Goal: Task Accomplishment & Management: Complete application form

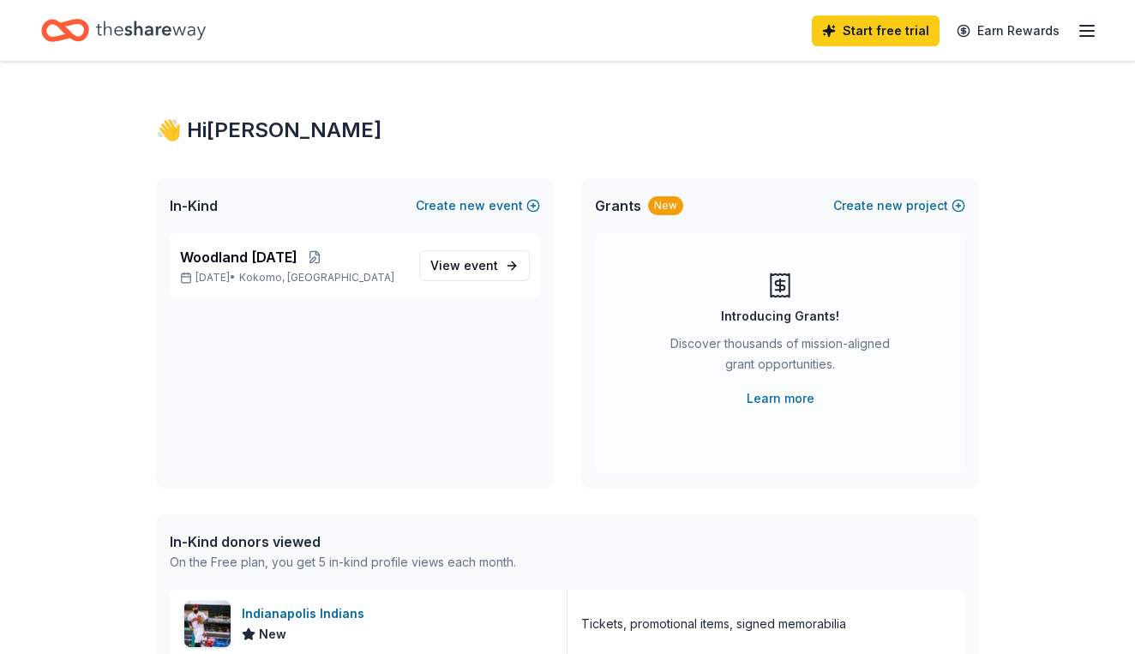
click at [1075, 424] on div "👋 Hi Brittany In-Kind Create new event Woodland Harvest Festival Oct 25, 2025 •…" at bounding box center [567, 660] width 1135 height 1196
drag, startPoint x: 1062, startPoint y: 370, endPoint x: 1063, endPoint y: 392, distance: 21.4
click at [1063, 392] on div "👋 Hi Brittany In-Kind Create new event Woodland Harvest Festival Oct 25, 2025 •…" at bounding box center [567, 660] width 1135 height 1196
drag, startPoint x: 1063, startPoint y: 421, endPoint x: 1060, endPoint y: 432, distance: 11.4
click at [1060, 435] on div "👋 Hi Brittany In-Kind Create new event Woodland Harvest Festival Oct 25, 2025 •…" at bounding box center [567, 660] width 1135 height 1196
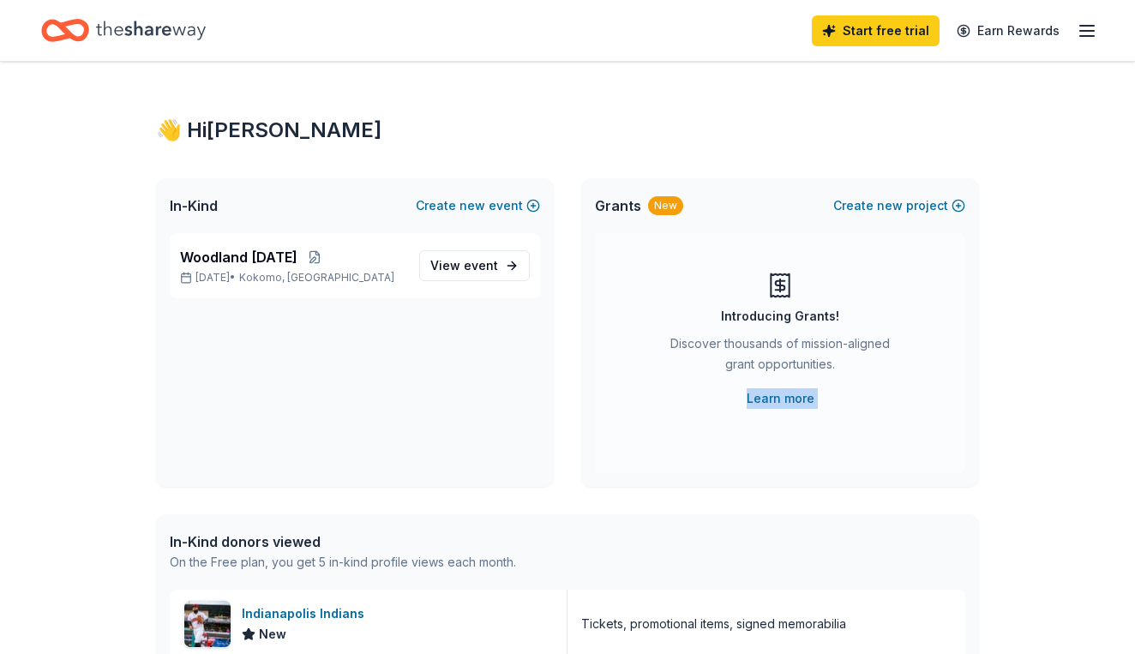
drag, startPoint x: 1060, startPoint y: 483, endPoint x: 1060, endPoint y: 495, distance: 12.0
click at [1060, 495] on div "👋 Hi Brittany In-Kind Create new event Woodland Harvest Festival Oct 25, 2025 •…" at bounding box center [567, 660] width 1135 height 1196
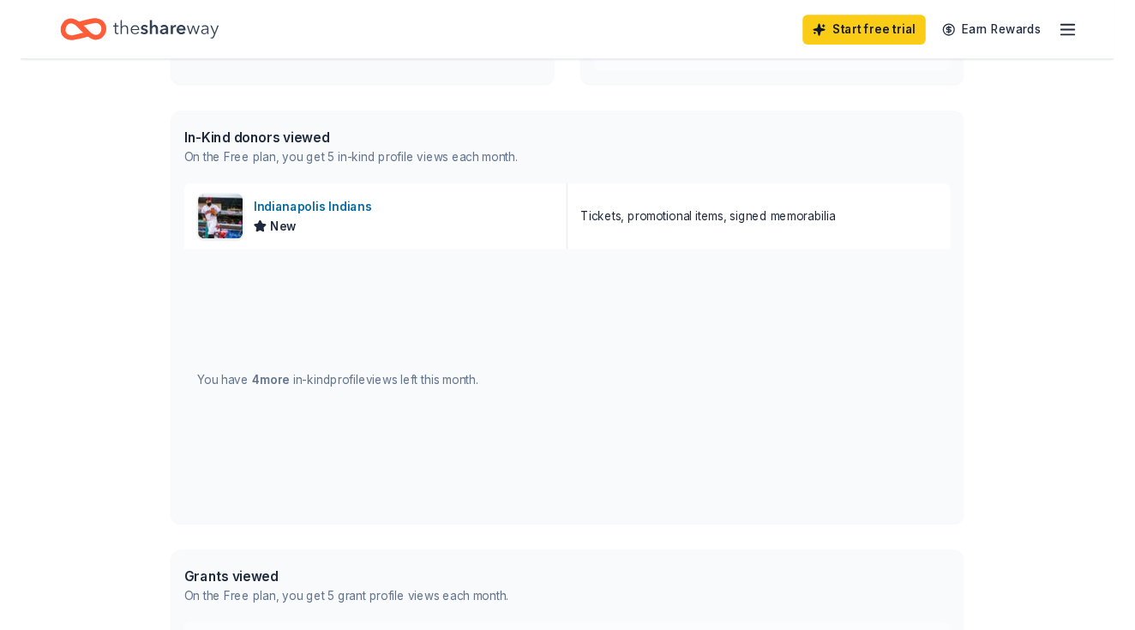
scroll to position [392, 0]
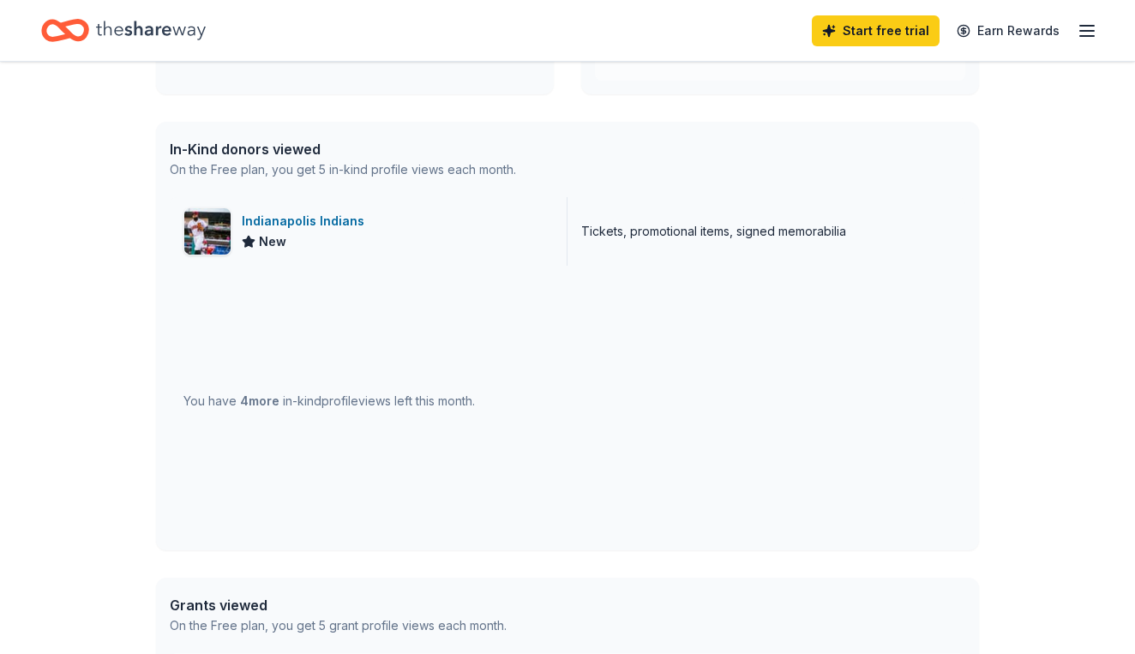
click at [281, 214] on div "Indianapolis Indians" at bounding box center [306, 221] width 129 height 21
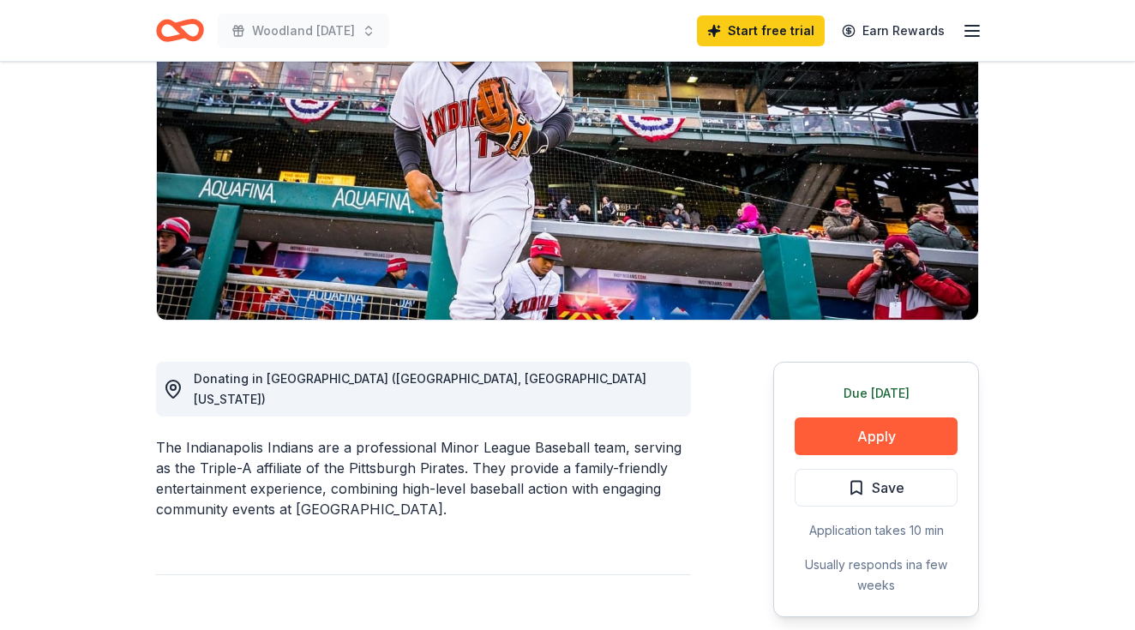
scroll to position [202, 0]
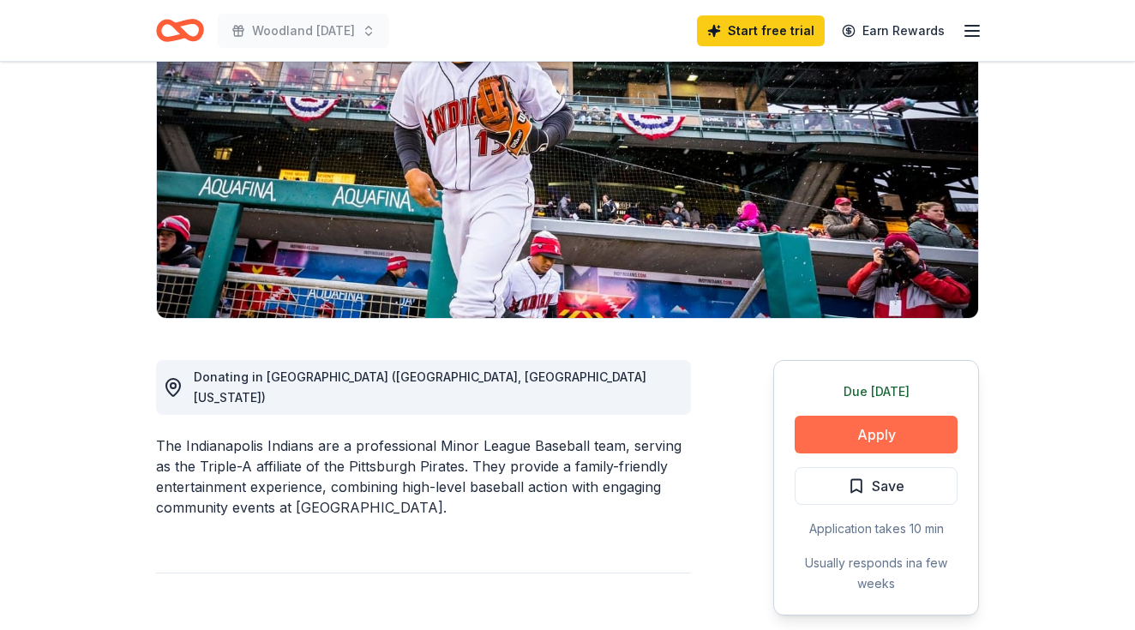
click at [860, 429] on button "Apply" at bounding box center [875, 435] width 163 height 38
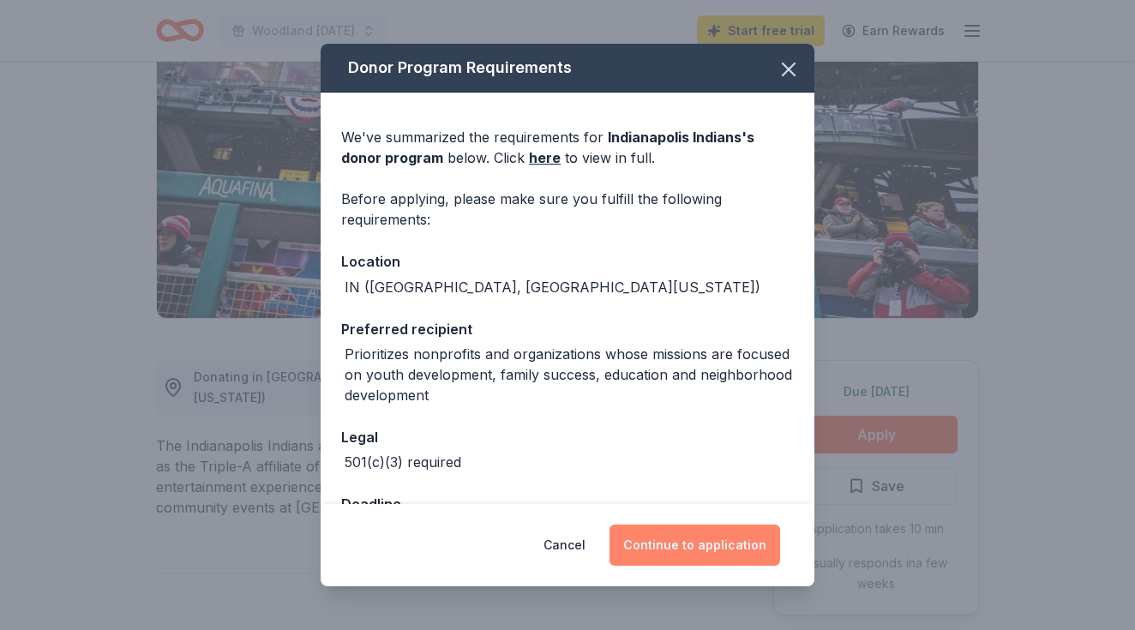
click at [710, 548] on button "Continue to application" at bounding box center [694, 544] width 171 height 41
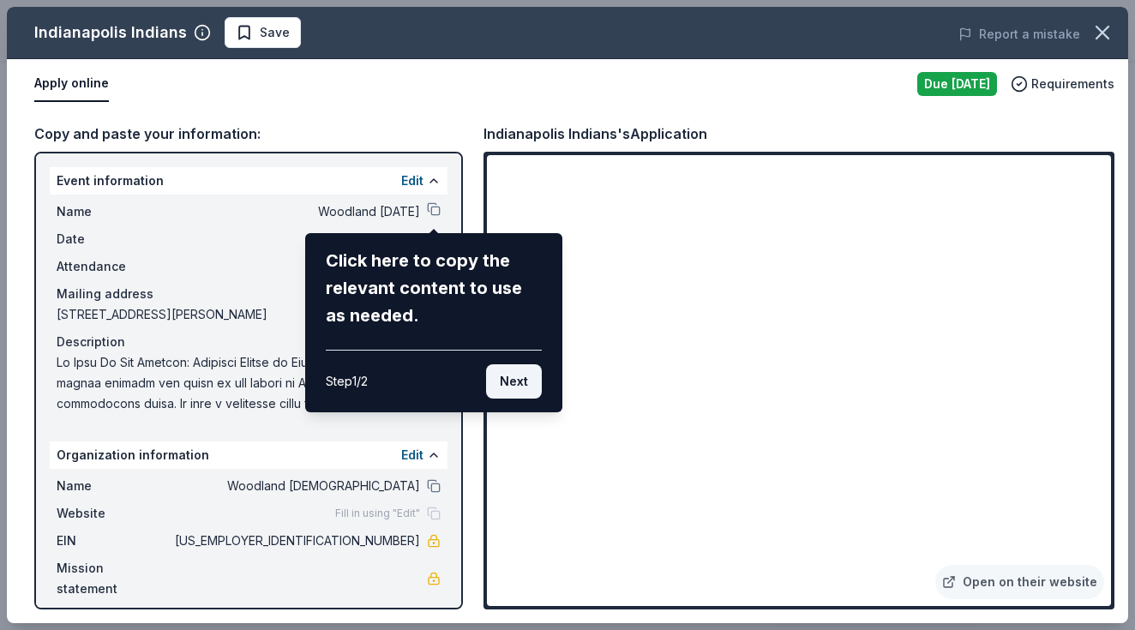
click at [521, 377] on button "Next" at bounding box center [514, 381] width 56 height 34
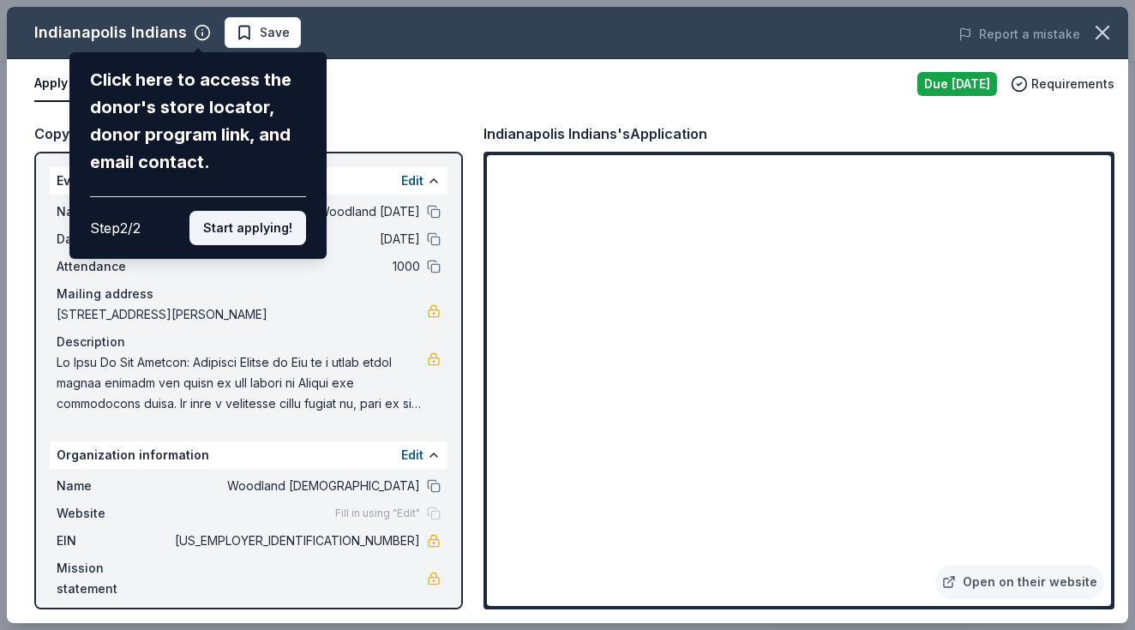
click at [257, 211] on button "Start applying!" at bounding box center [247, 228] width 117 height 34
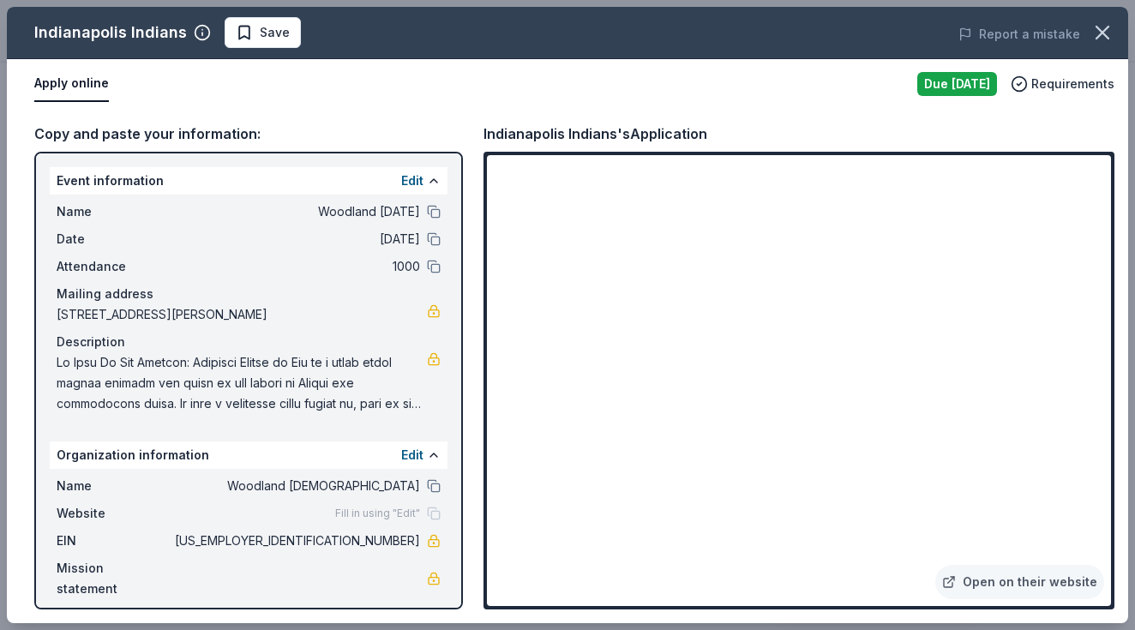
click at [812, 427] on div "Indianapolis Indians Save Report a mistake Apply online Due today Requirements …" at bounding box center [567, 315] width 1121 height 616
click at [800, 440] on div "Indianapolis Indians Save Report a mistake Apply online Due today Requirements …" at bounding box center [567, 315] width 1121 height 616
click at [800, 438] on div "Indianapolis Indians Save Report a mistake Apply online Due today Requirements …" at bounding box center [567, 315] width 1121 height 616
click at [1100, 28] on icon "button" at bounding box center [1102, 33] width 24 height 24
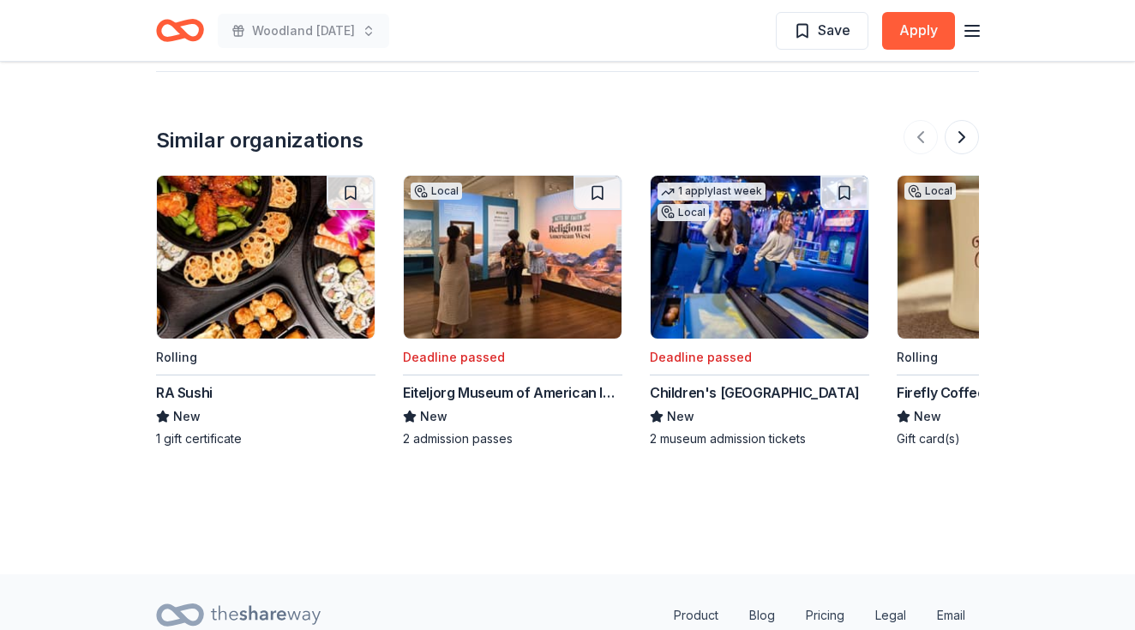
scroll to position [1952, 0]
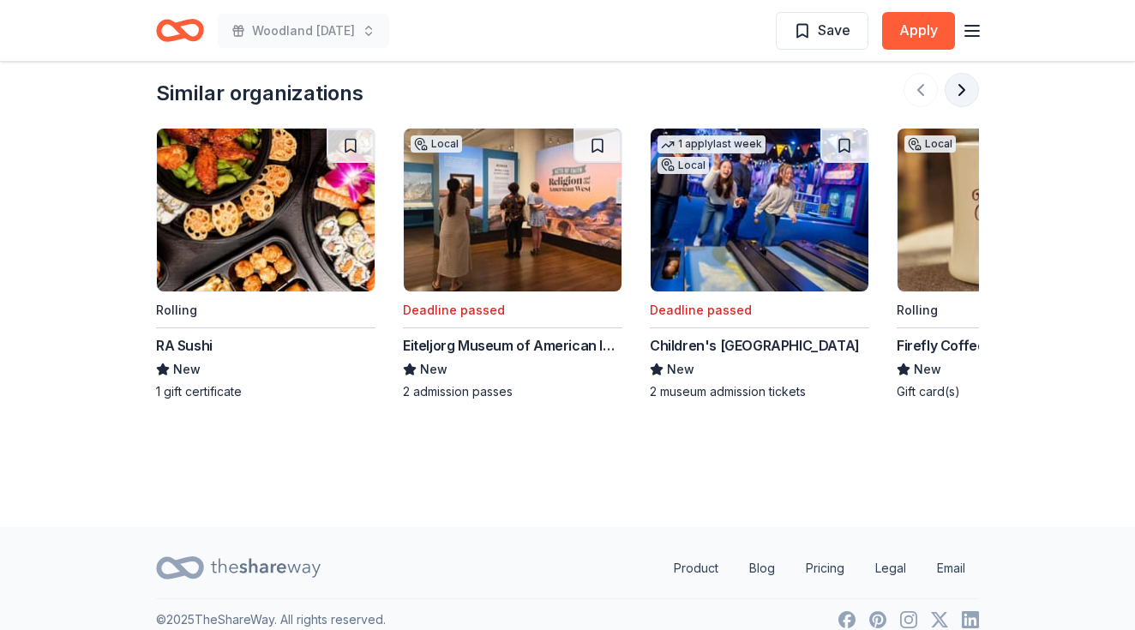
click at [957, 73] on button at bounding box center [961, 90] width 34 height 34
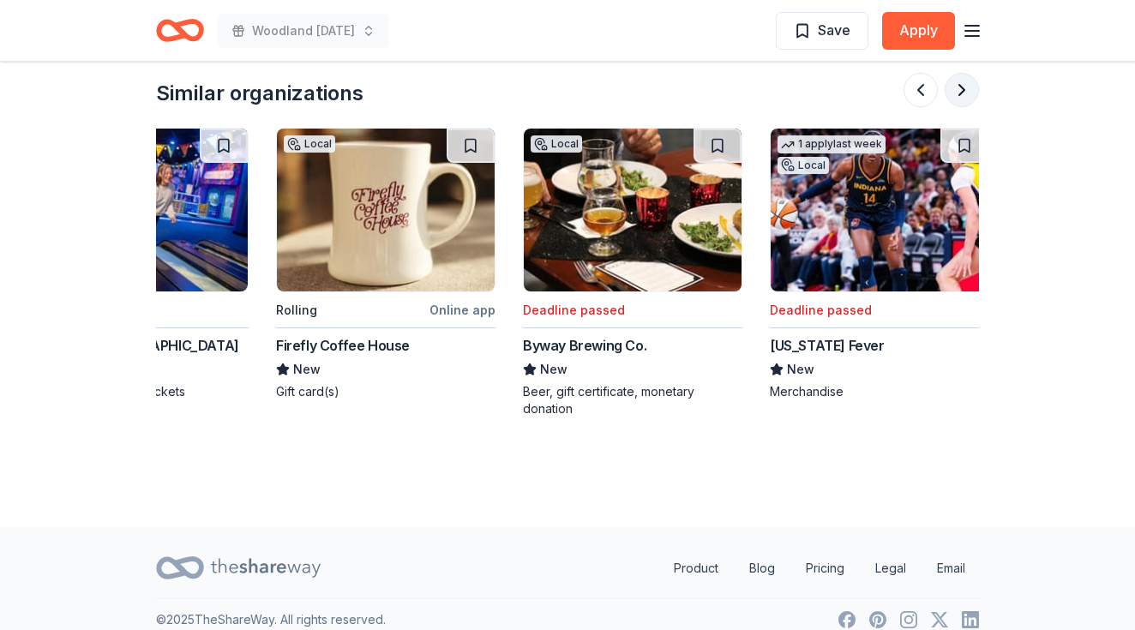
scroll to position [0, 740]
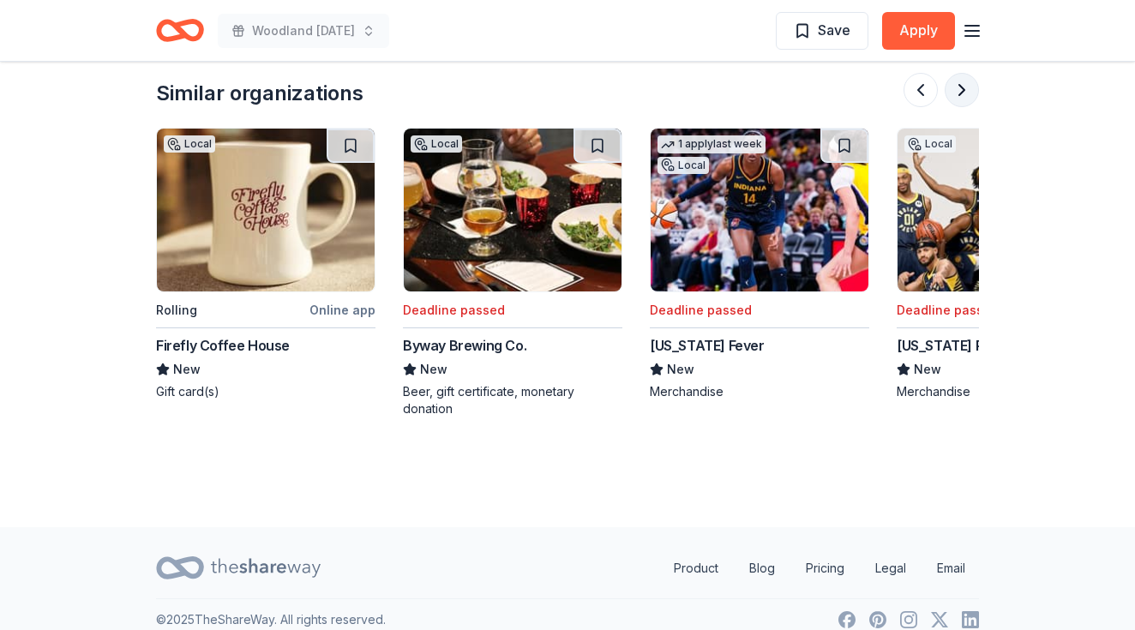
click at [964, 73] on button at bounding box center [961, 90] width 34 height 34
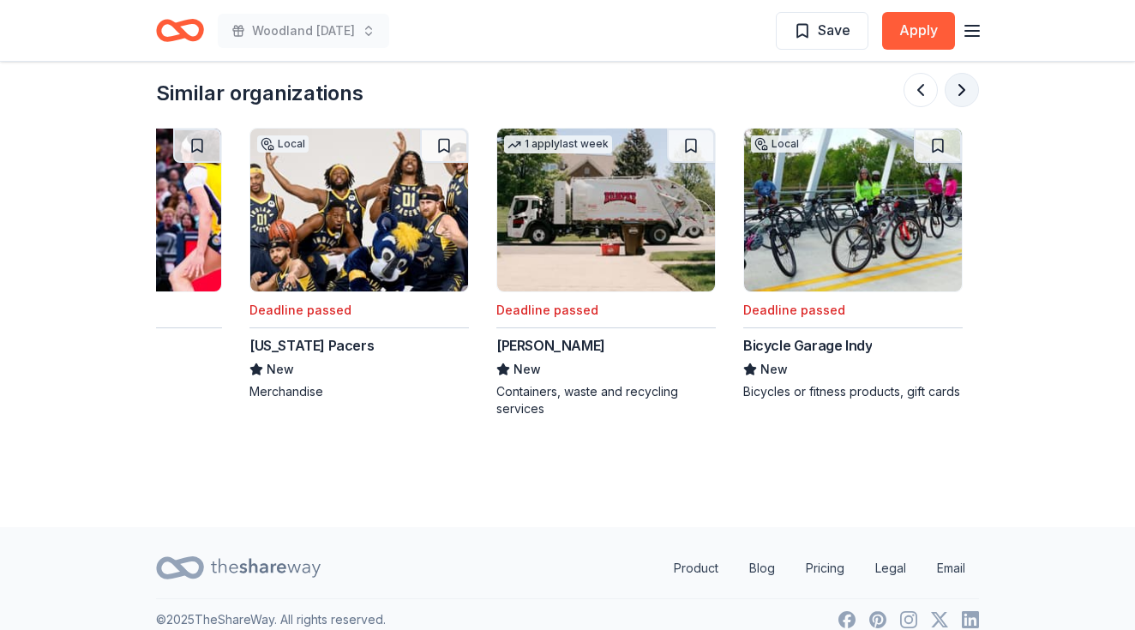
scroll to position [0, 1481]
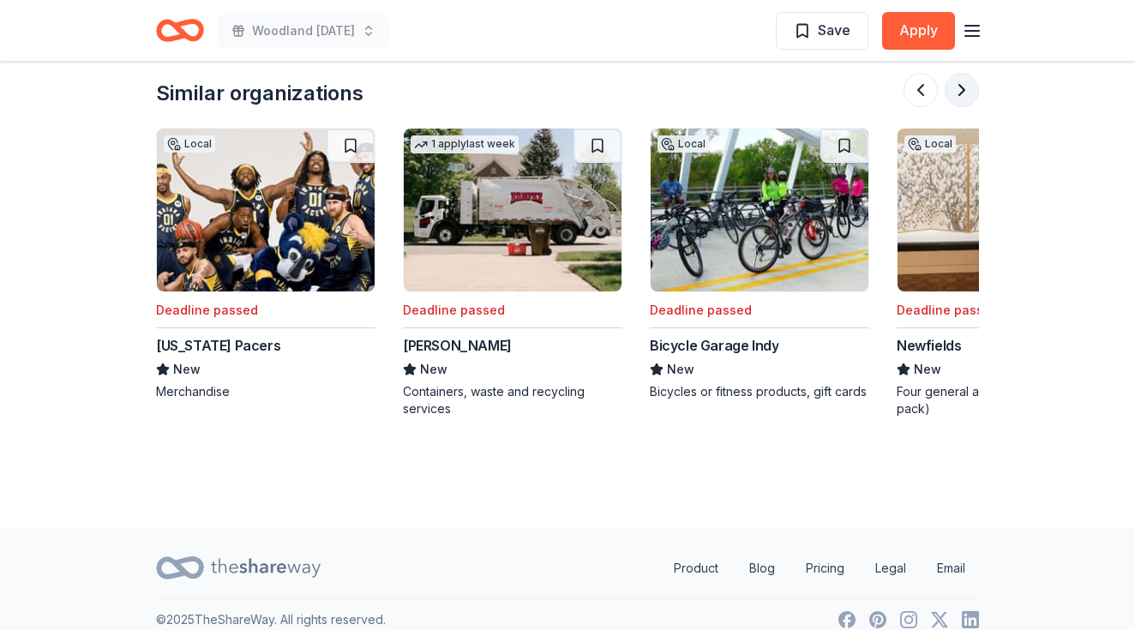
click at [964, 73] on button at bounding box center [961, 90] width 34 height 34
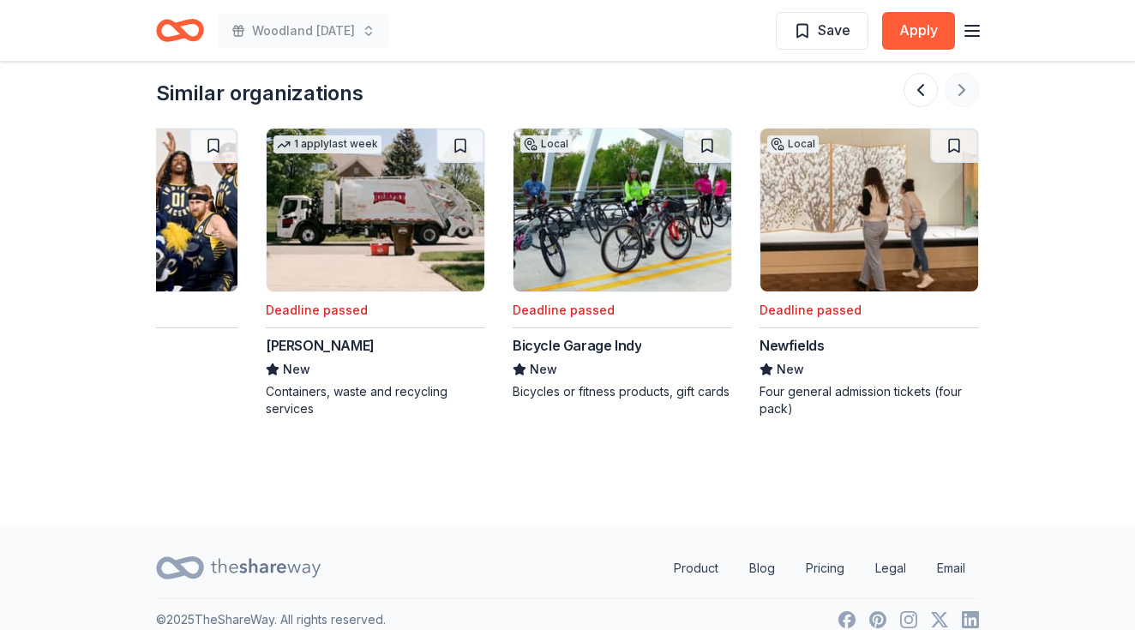
click at [964, 73] on div at bounding box center [940, 90] width 75 height 34
click at [185, 33] on icon "Home" at bounding box center [188, 29] width 27 height 17
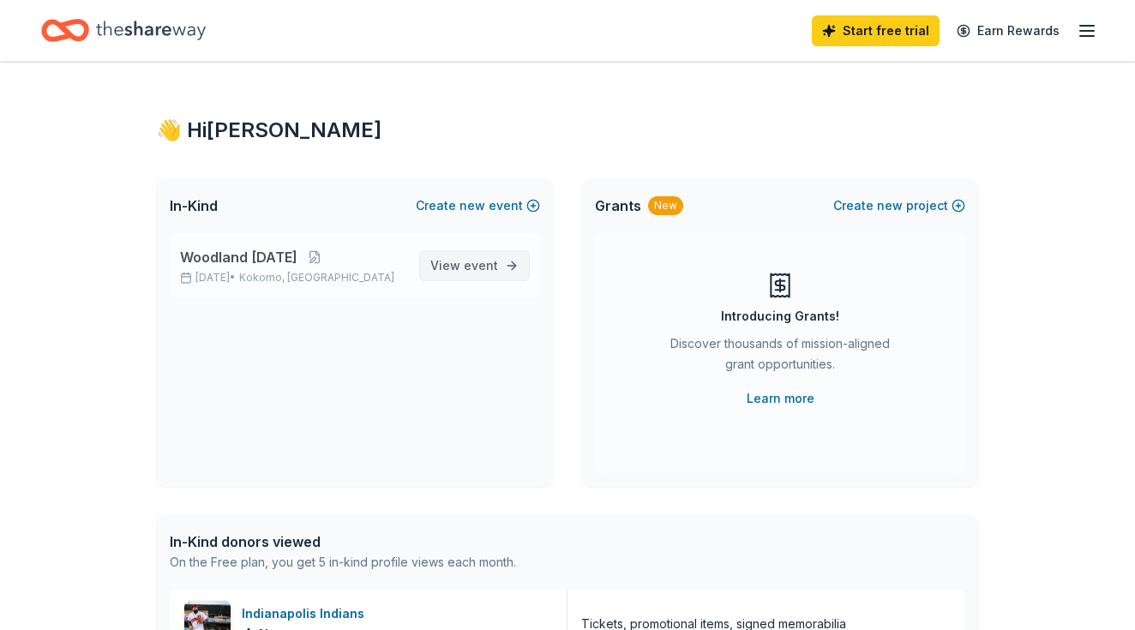
click at [446, 263] on span "View event" at bounding box center [464, 265] width 68 height 21
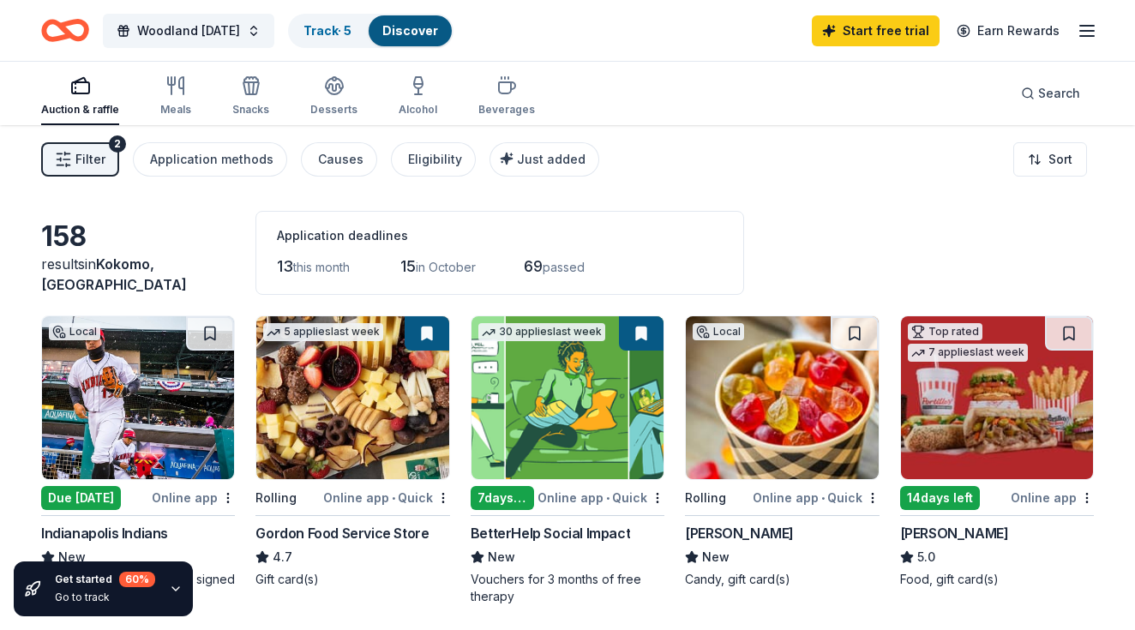
click at [794, 440] on img at bounding box center [782, 397] width 192 height 163
click at [917, 258] on div "158 results in Kokomo, IN Application deadlines 13 this month 15 in October 69 …" at bounding box center [567, 253] width 1052 height 84
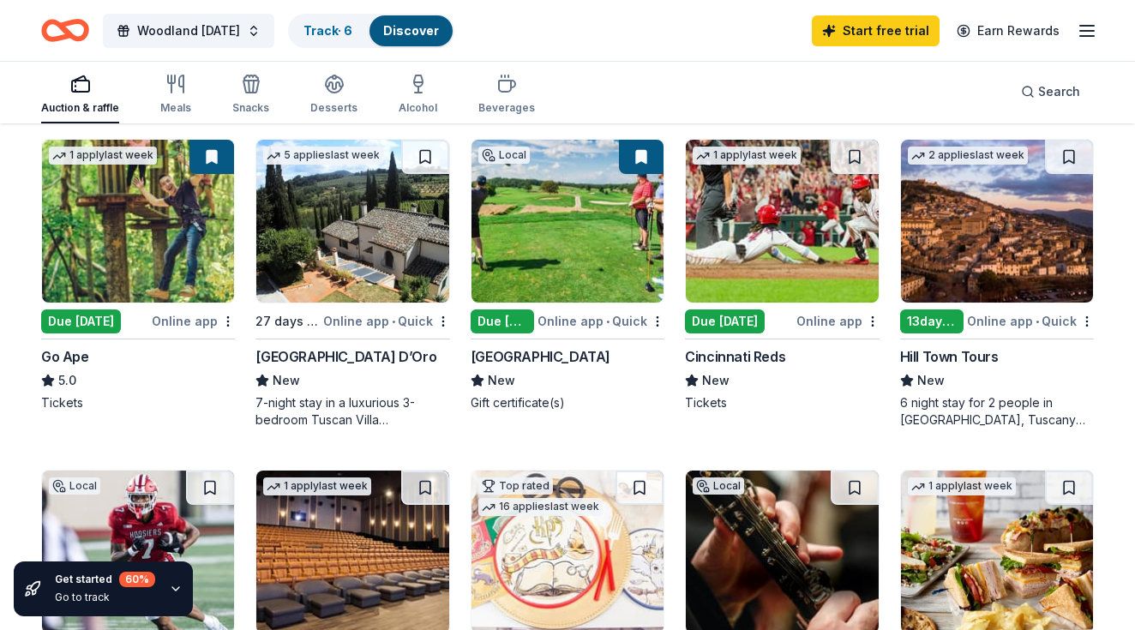
scroll to position [856, 0]
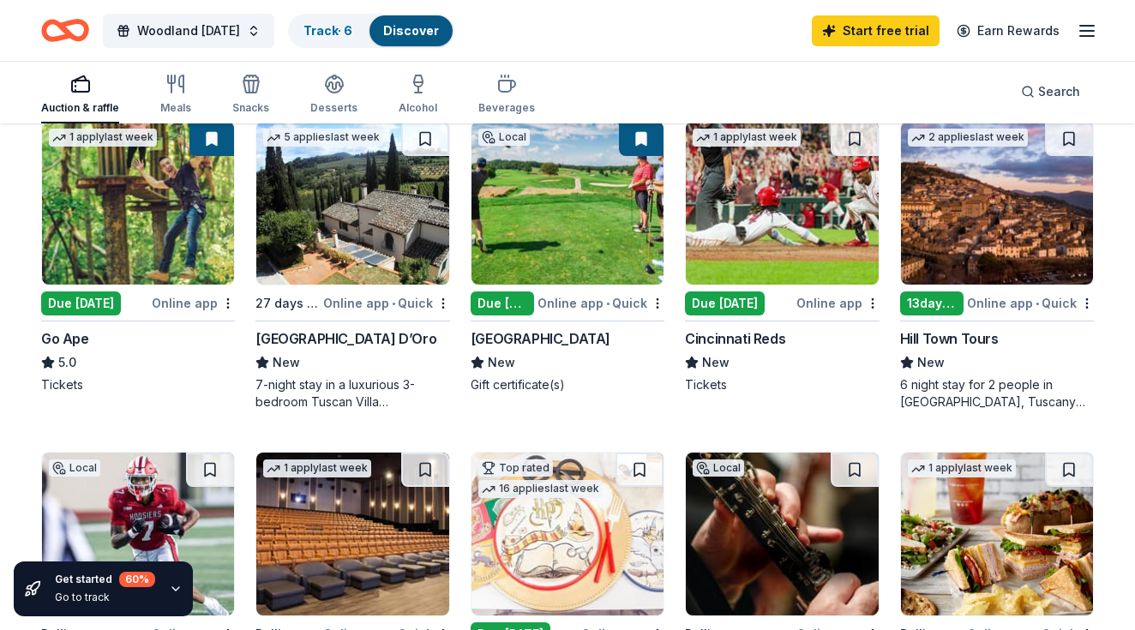
click at [727, 304] on div "Due [DATE]" at bounding box center [725, 303] width 80 height 24
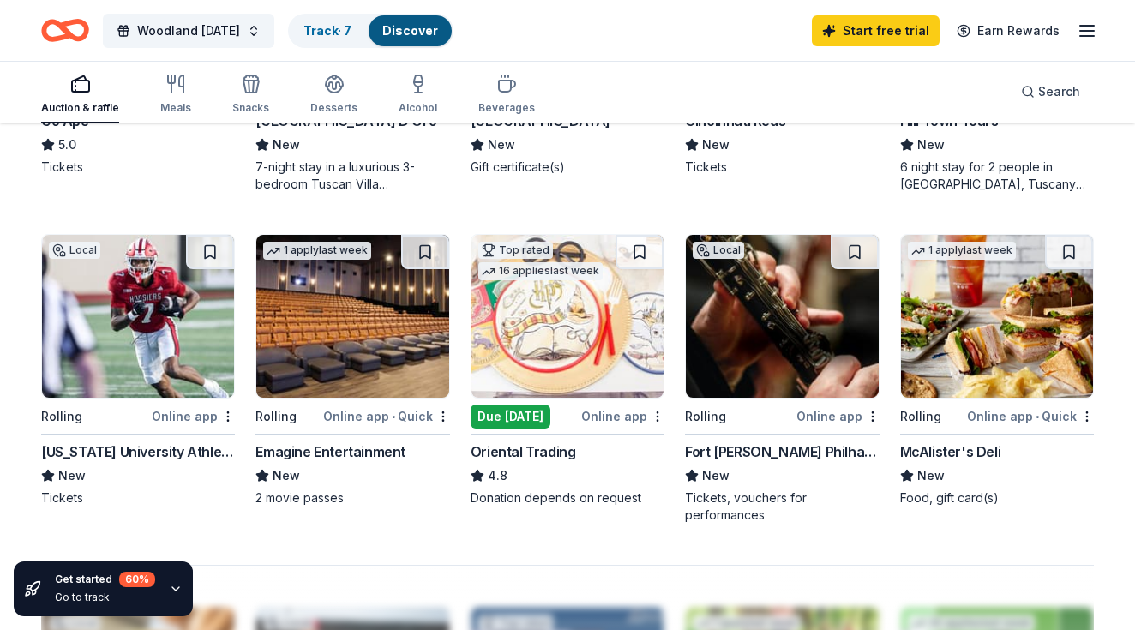
scroll to position [1088, 0]
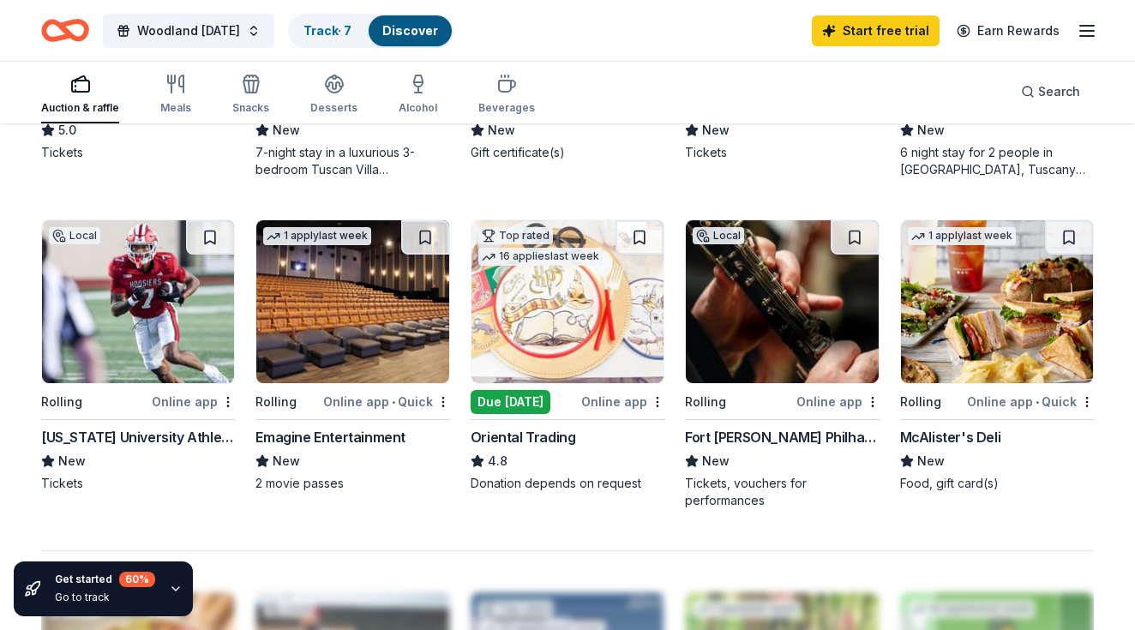
click at [978, 447] on div "McAlister's Deli New Food, gift card(s)" at bounding box center [997, 459] width 194 height 65
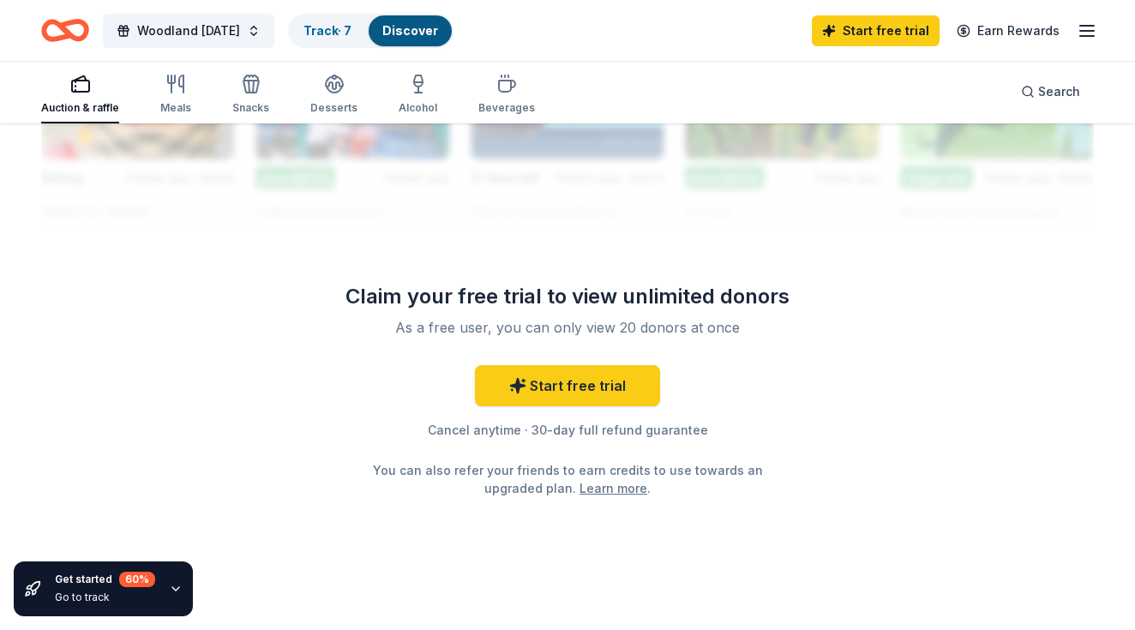
scroll to position [1689, 0]
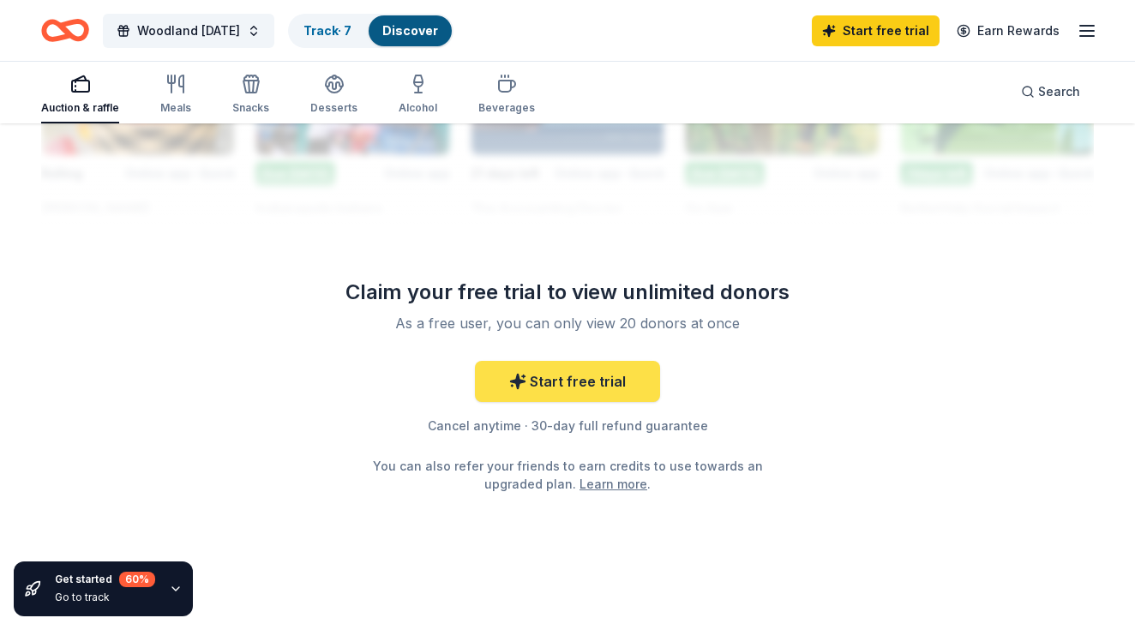
click at [601, 387] on link "Start free trial" at bounding box center [567, 381] width 185 height 41
click at [573, 365] on link "Start free trial" at bounding box center [567, 381] width 185 height 41
click at [570, 385] on link "Start free trial" at bounding box center [567, 381] width 185 height 41
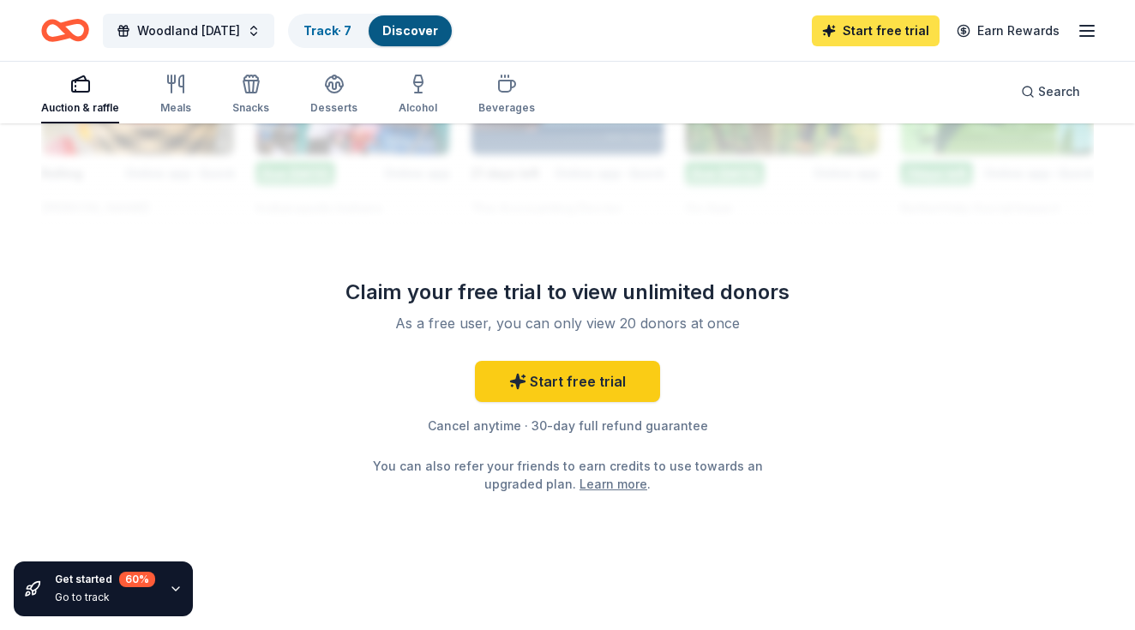
click at [887, 34] on link "Start free trial" at bounding box center [876, 30] width 128 height 31
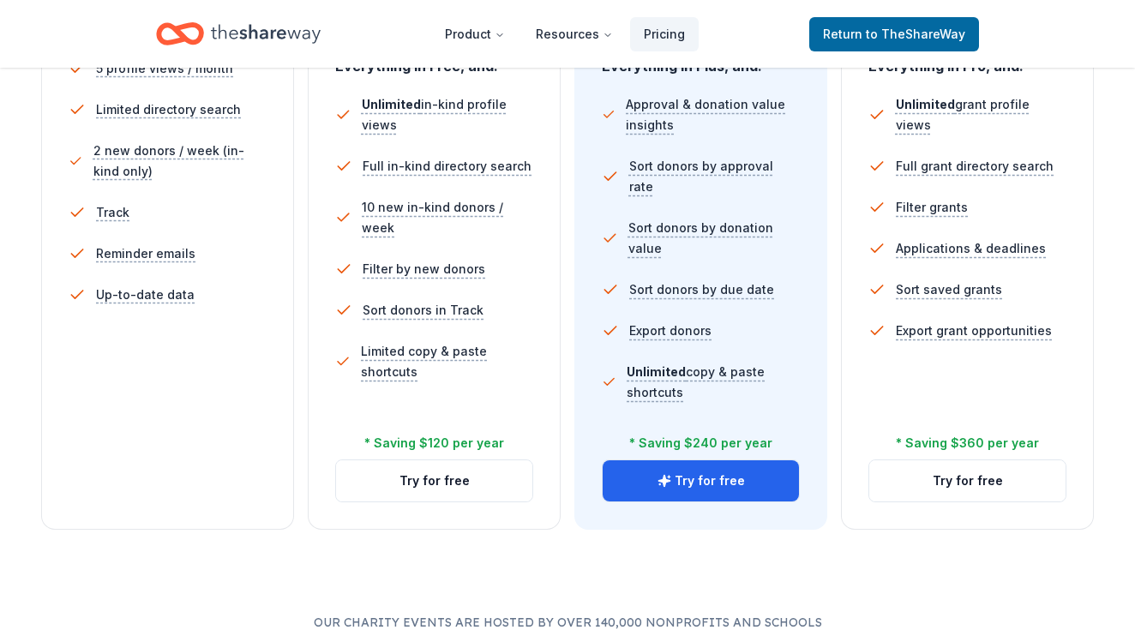
scroll to position [565, 0]
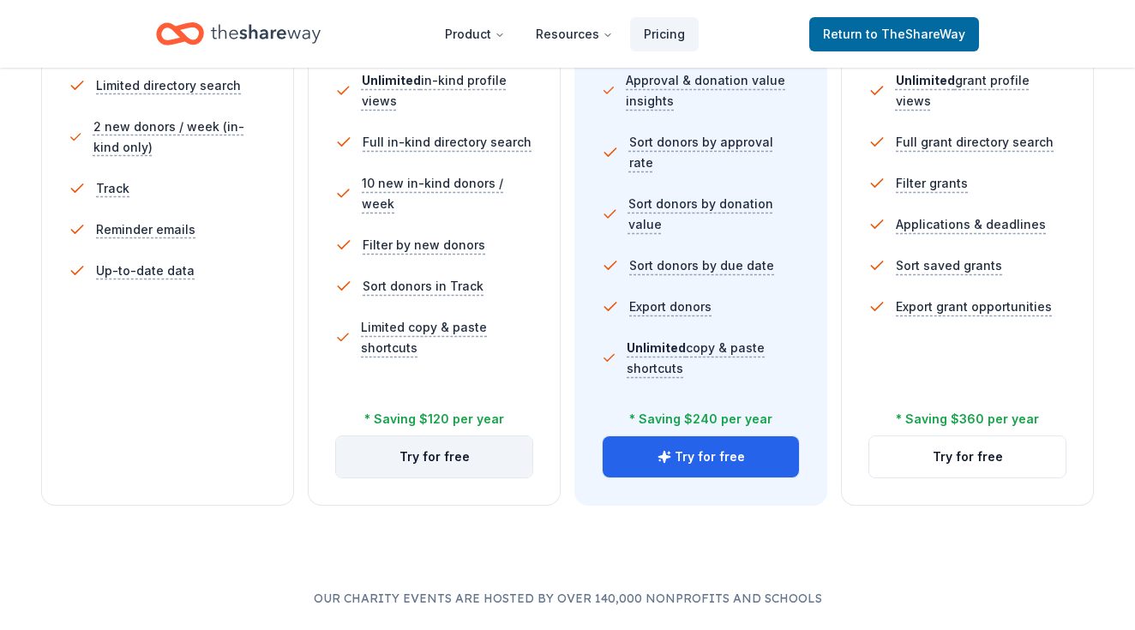
click at [434, 461] on button "Try for free" at bounding box center [434, 456] width 196 height 41
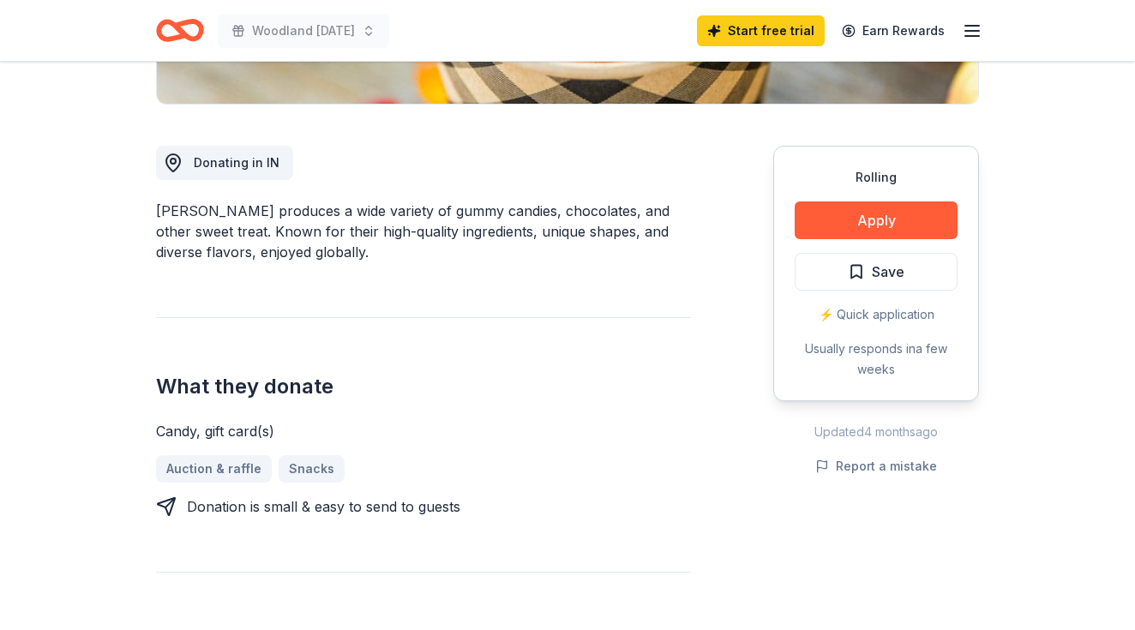
scroll to position [418, 0]
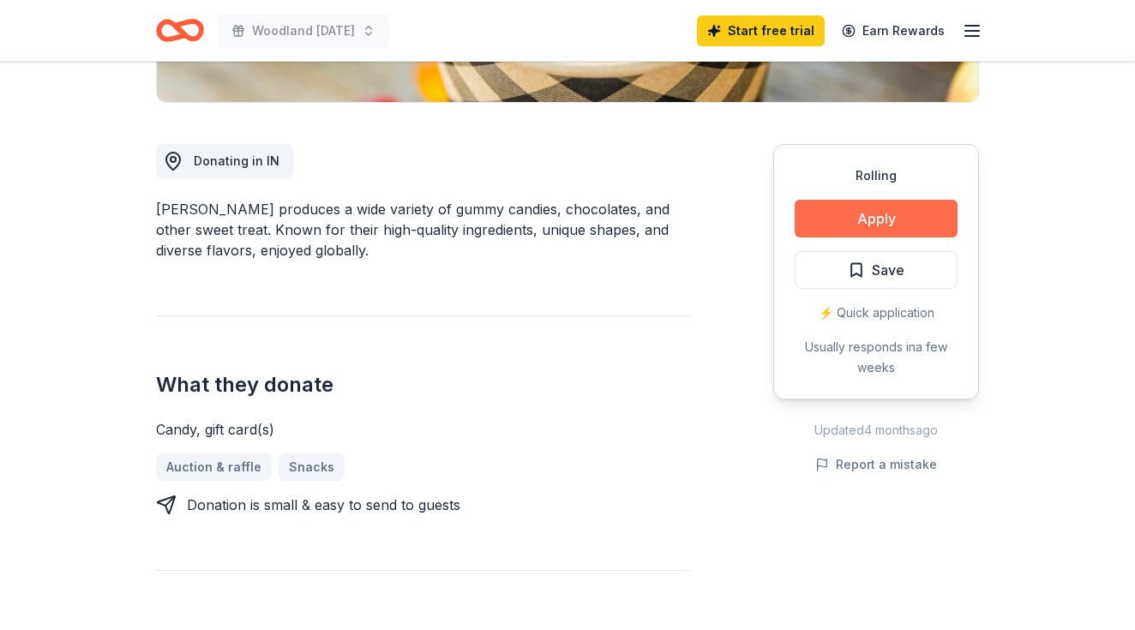
click at [882, 209] on button "Apply" at bounding box center [875, 219] width 163 height 38
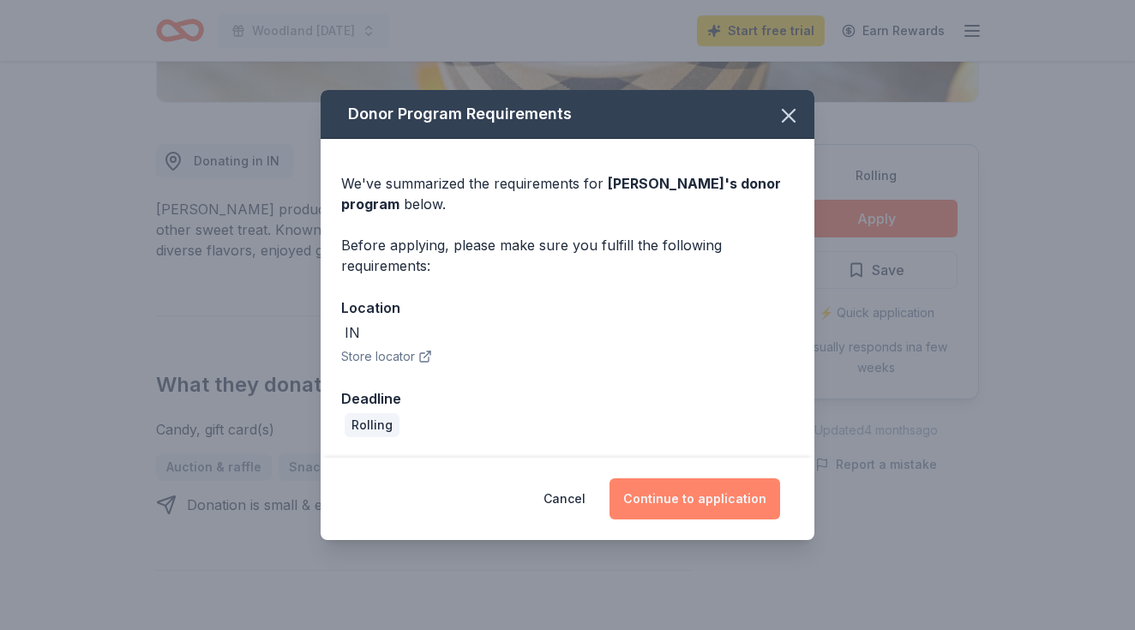
click at [696, 504] on button "Continue to application" at bounding box center [694, 498] width 171 height 41
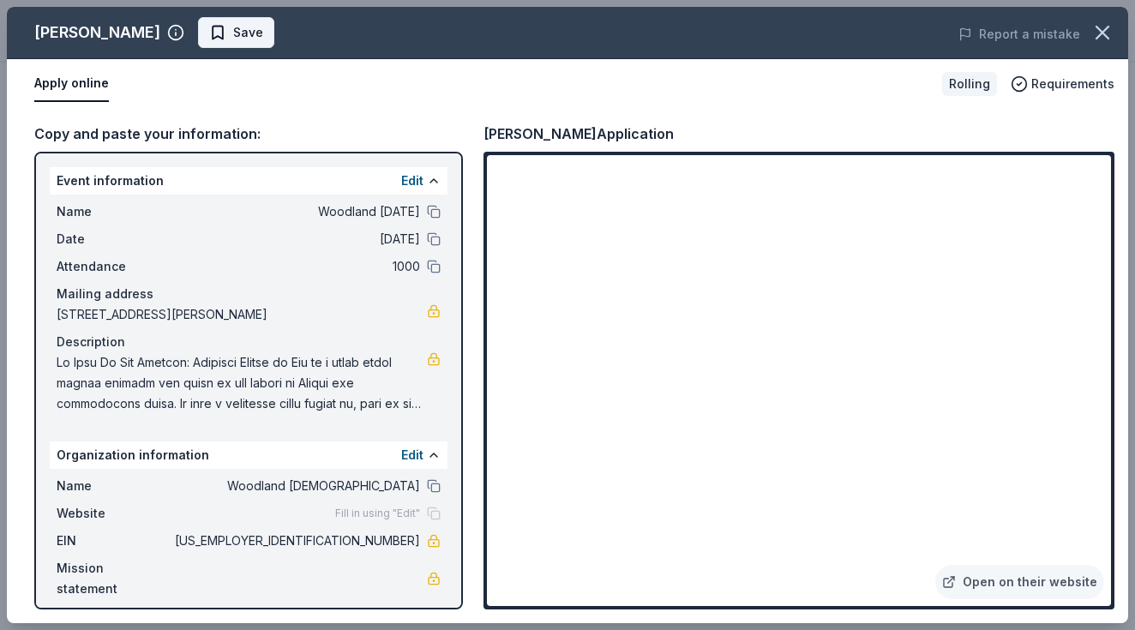
click at [233, 40] on span "Save" at bounding box center [248, 32] width 30 height 21
click at [1102, 32] on icon "button" at bounding box center [1102, 33] width 12 height 12
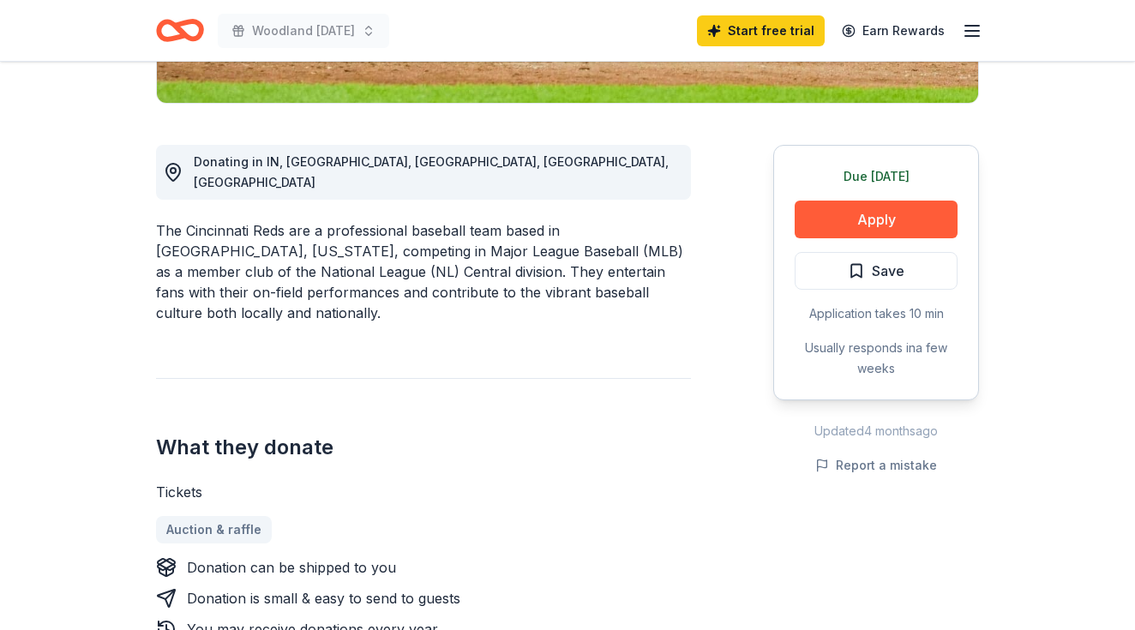
scroll to position [438, 0]
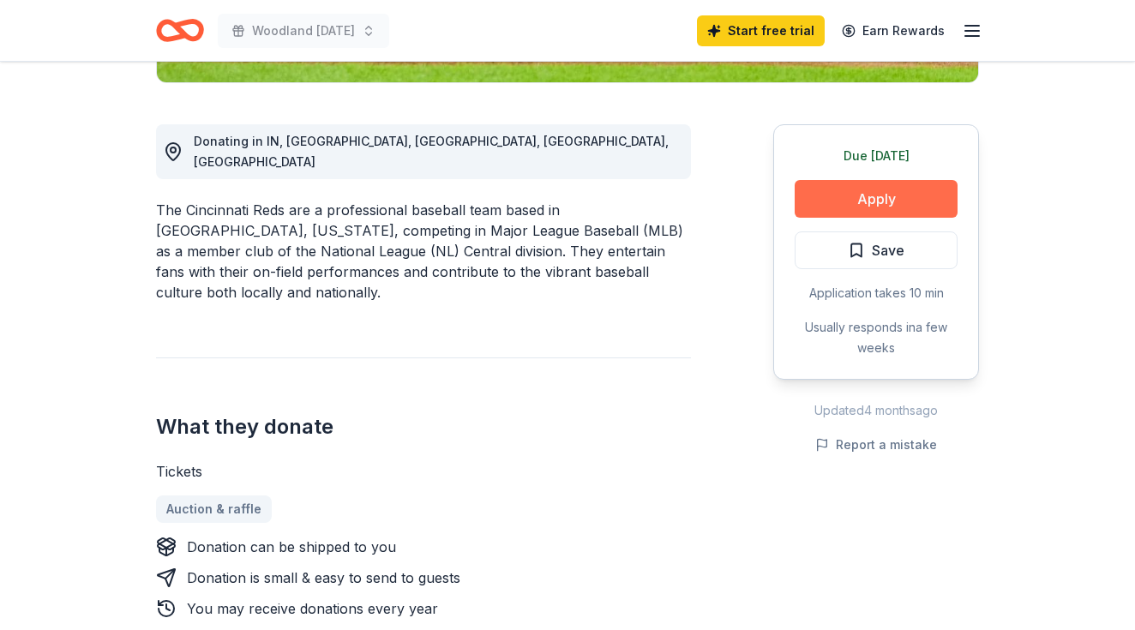
click at [925, 199] on button "Apply" at bounding box center [875, 199] width 163 height 38
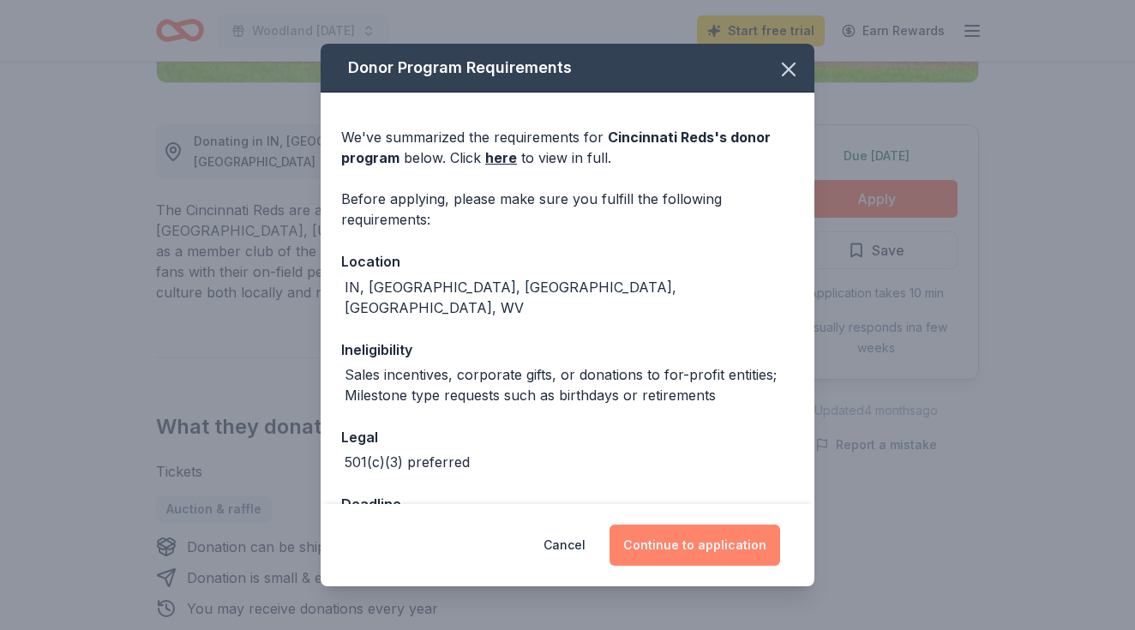
click at [696, 540] on button "Continue to application" at bounding box center [694, 544] width 171 height 41
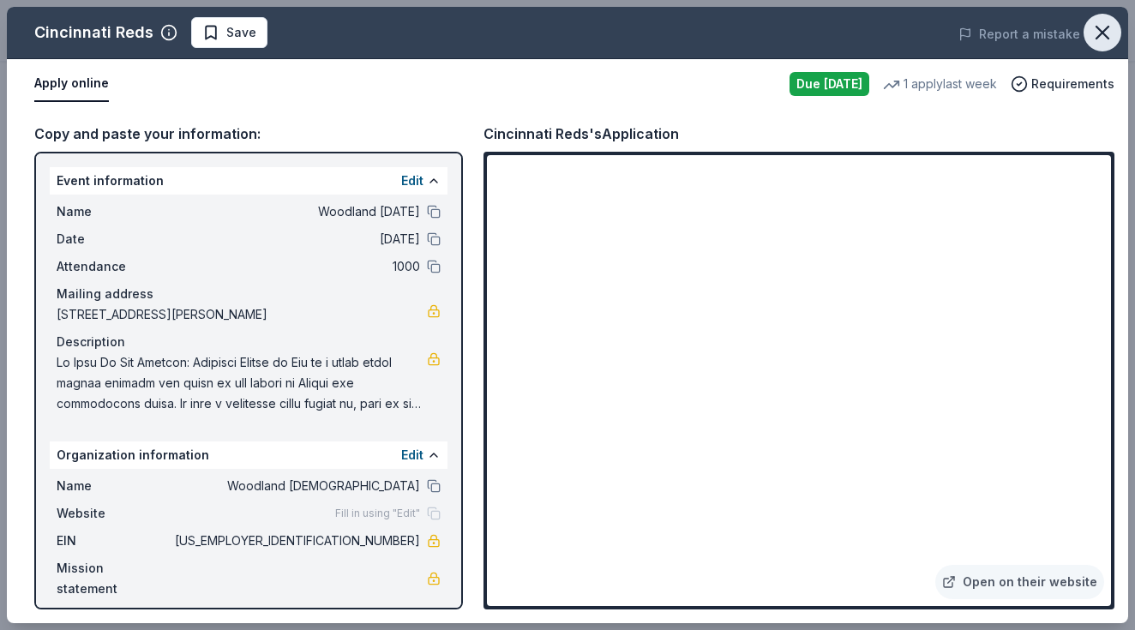
click at [1101, 30] on icon "button" at bounding box center [1102, 33] width 24 height 24
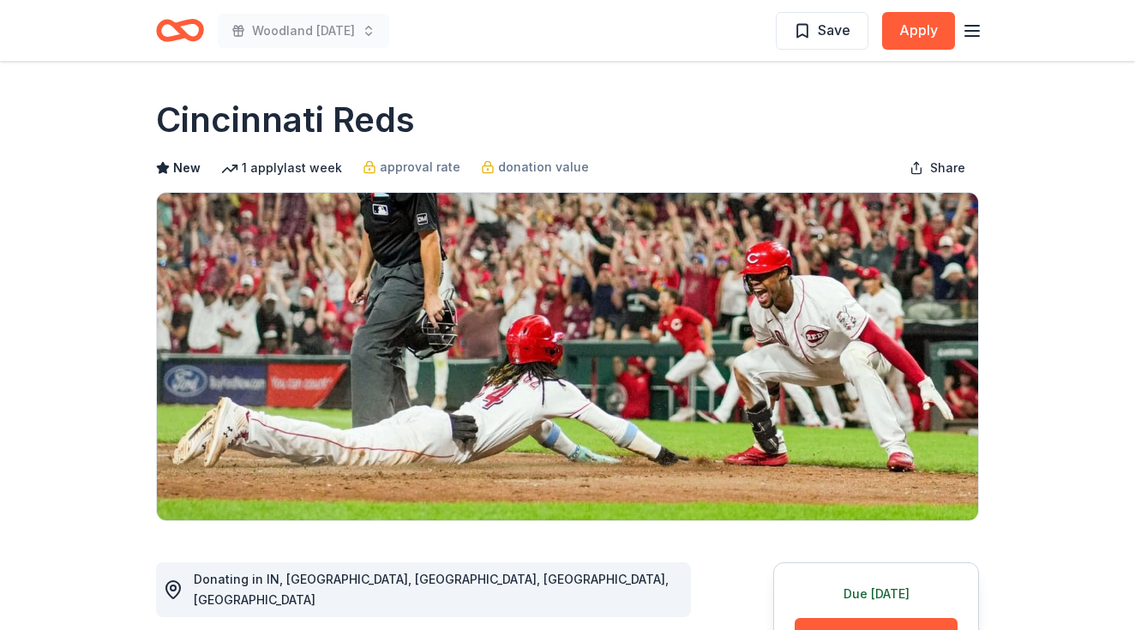
scroll to position [0, 0]
click at [811, 31] on span "Save" at bounding box center [822, 30] width 57 height 22
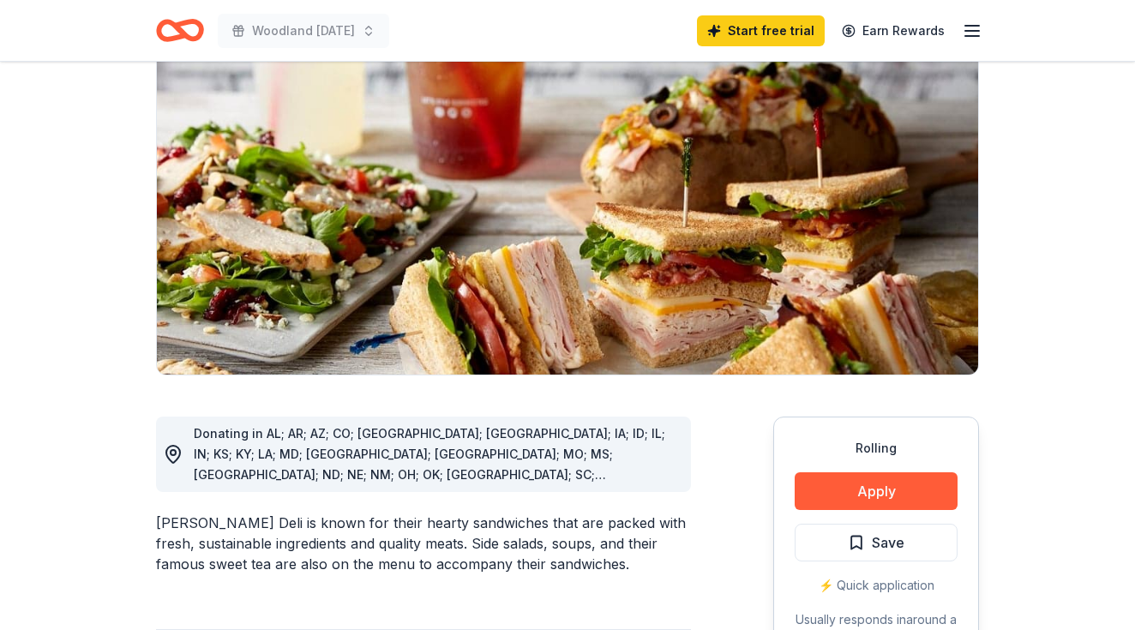
scroll to position [149, 0]
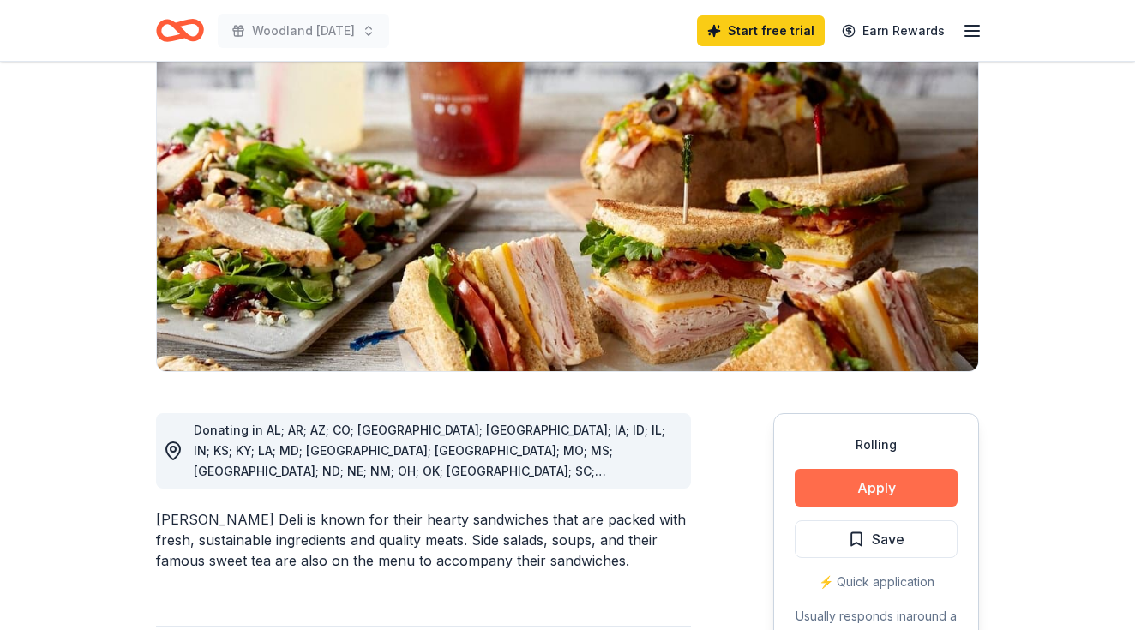
click at [908, 492] on button "Apply" at bounding box center [875, 488] width 163 height 38
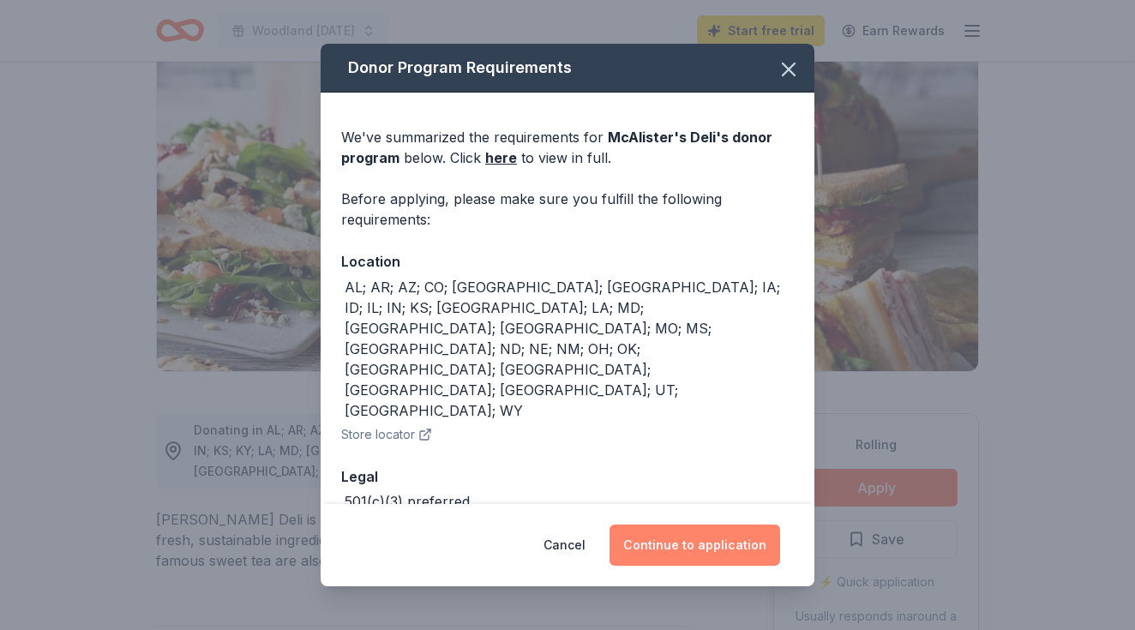
click at [727, 536] on button "Continue to application" at bounding box center [694, 544] width 171 height 41
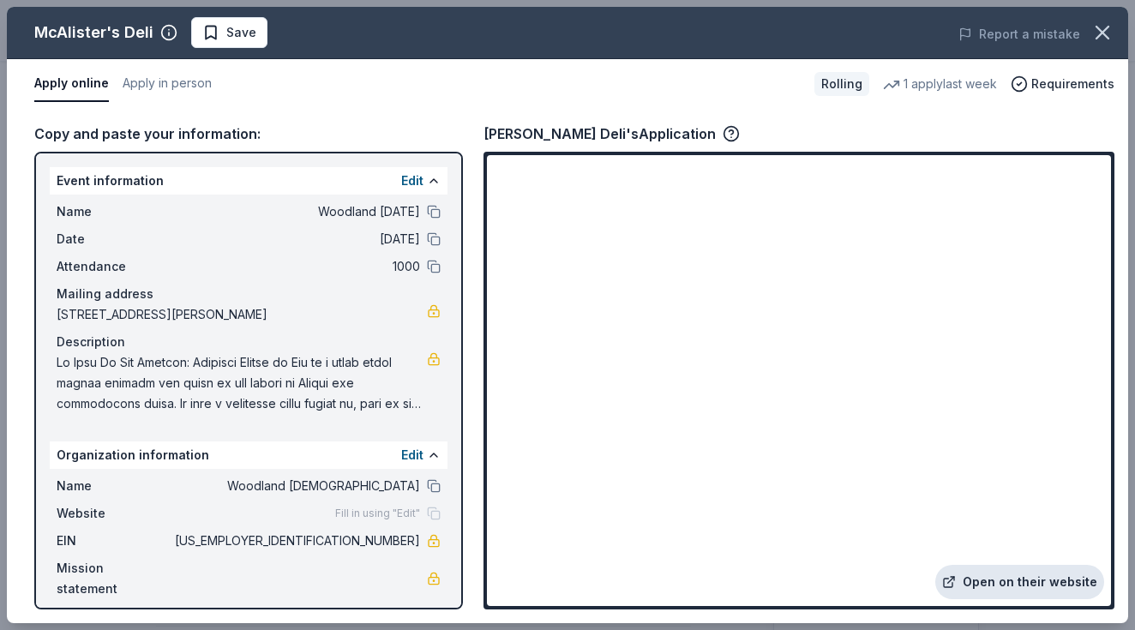
click at [989, 592] on link "Open on their website" at bounding box center [1019, 582] width 169 height 34
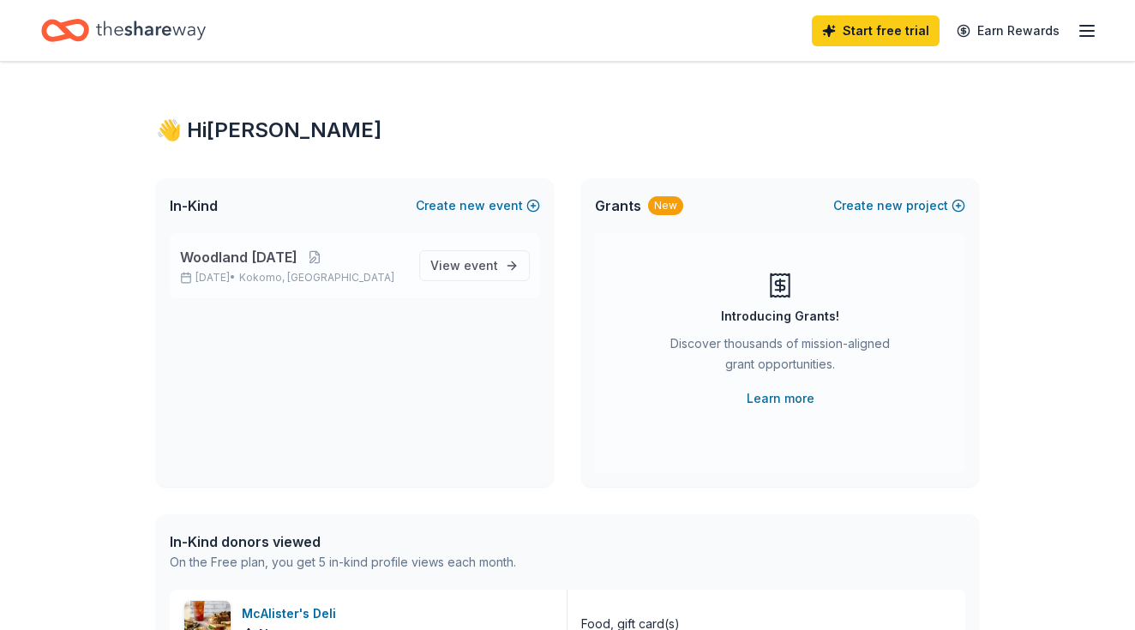
click at [264, 261] on span "Woodland [DATE]" at bounding box center [238, 257] width 117 height 21
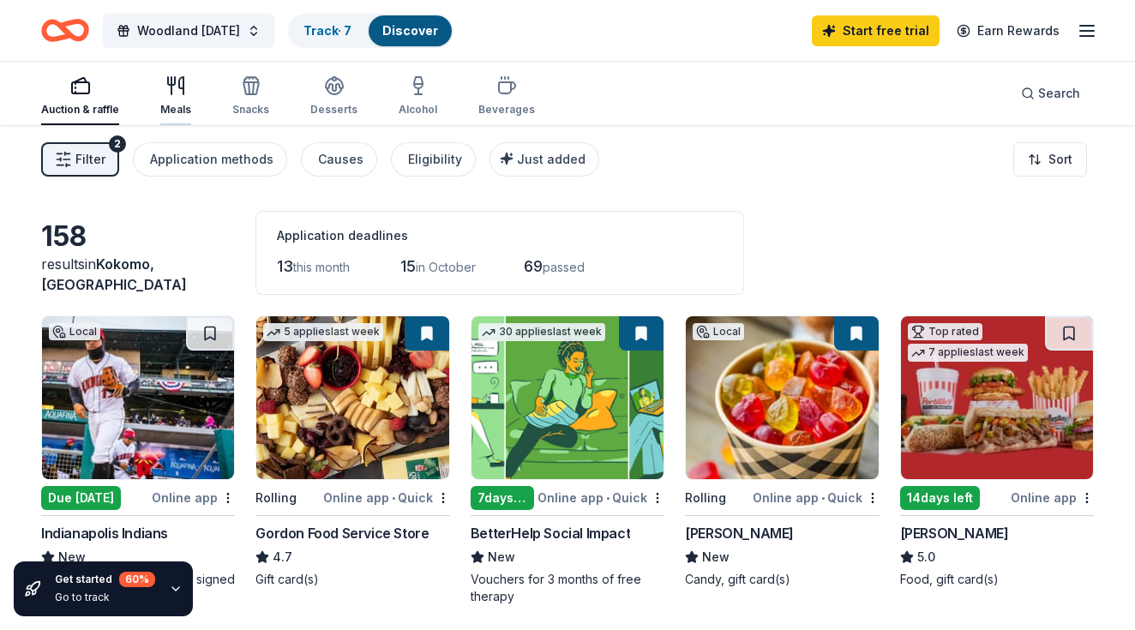
click at [187, 99] on div "Meals" at bounding box center [175, 95] width 31 height 41
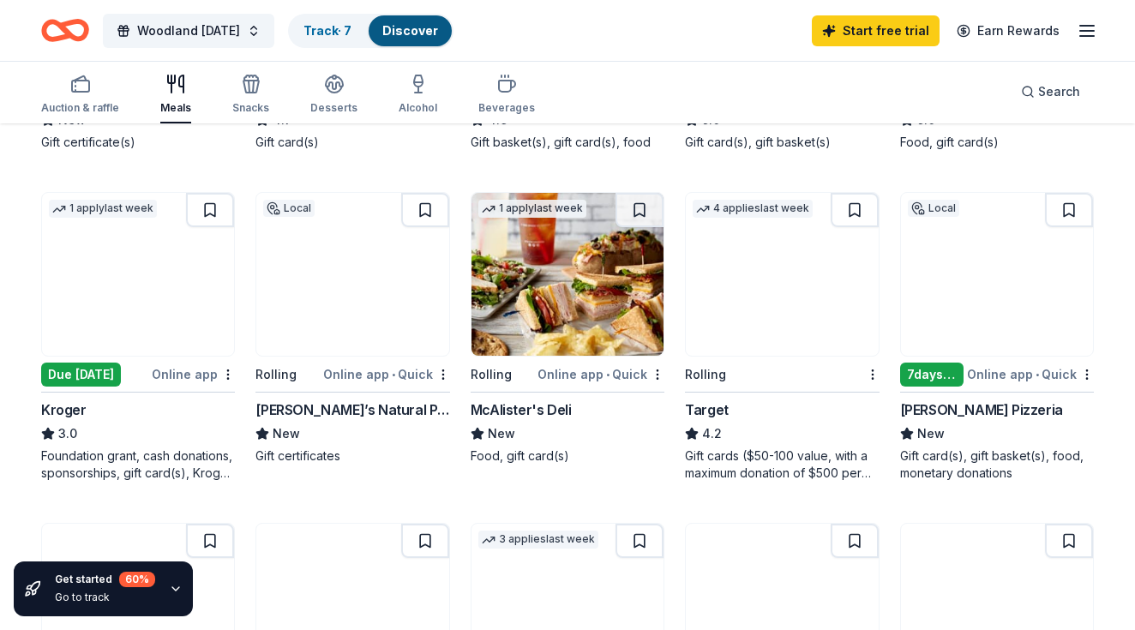
scroll to position [440, 0]
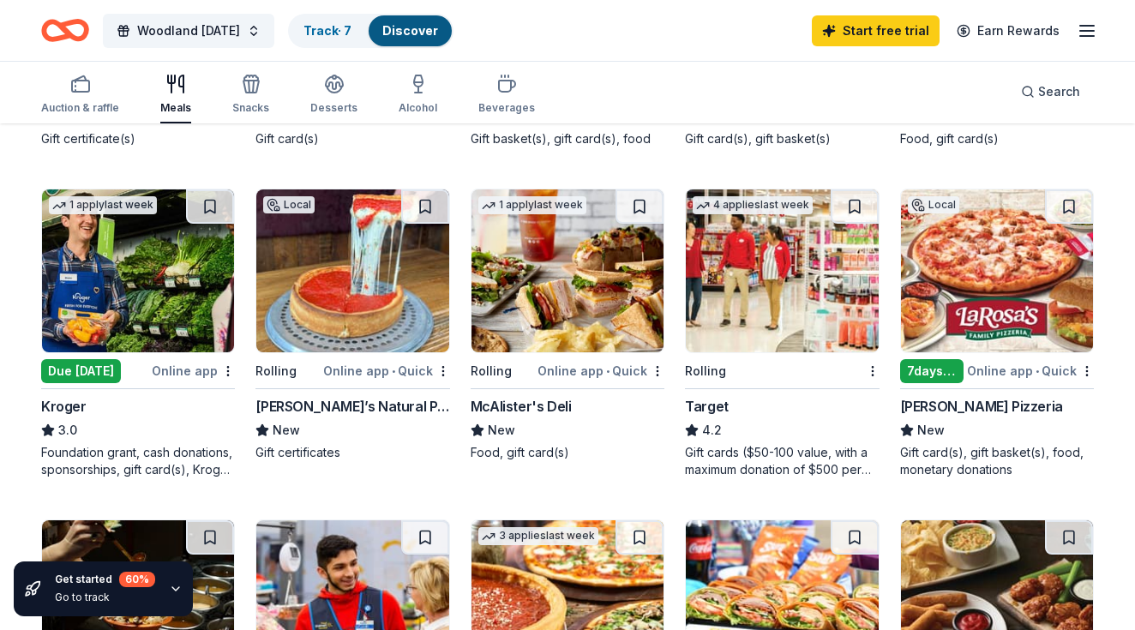
click at [81, 368] on div "Due [DATE]" at bounding box center [81, 371] width 80 height 24
click at [710, 404] on div "Target" at bounding box center [707, 406] width 44 height 21
click at [1090, 400] on div "[PERSON_NAME] Pizzeria" at bounding box center [997, 406] width 194 height 21
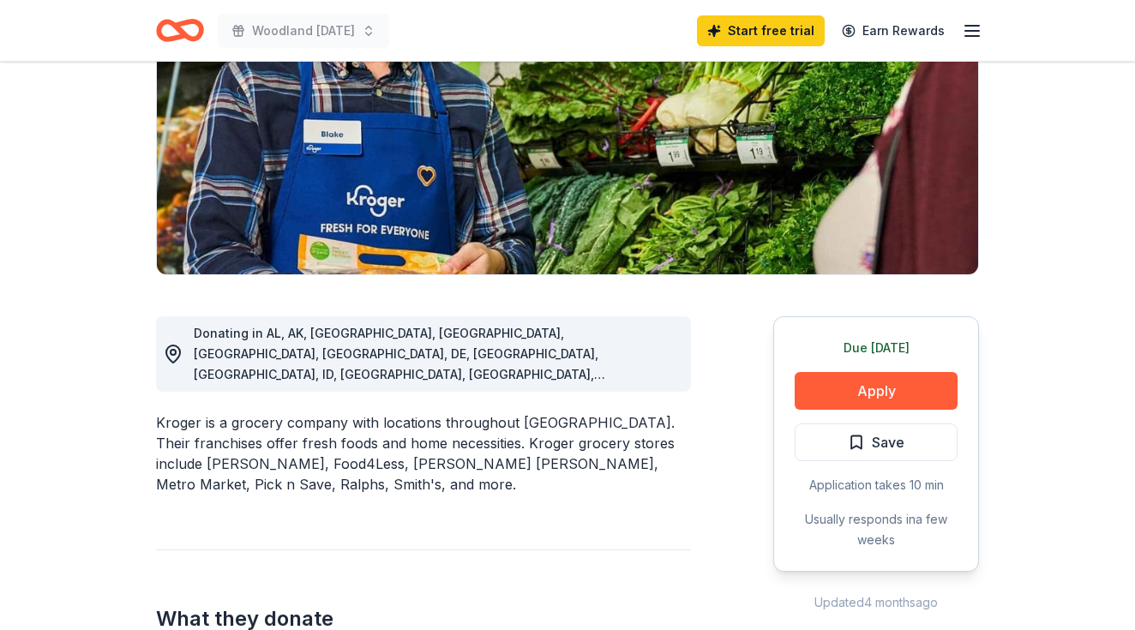
scroll to position [251, 0]
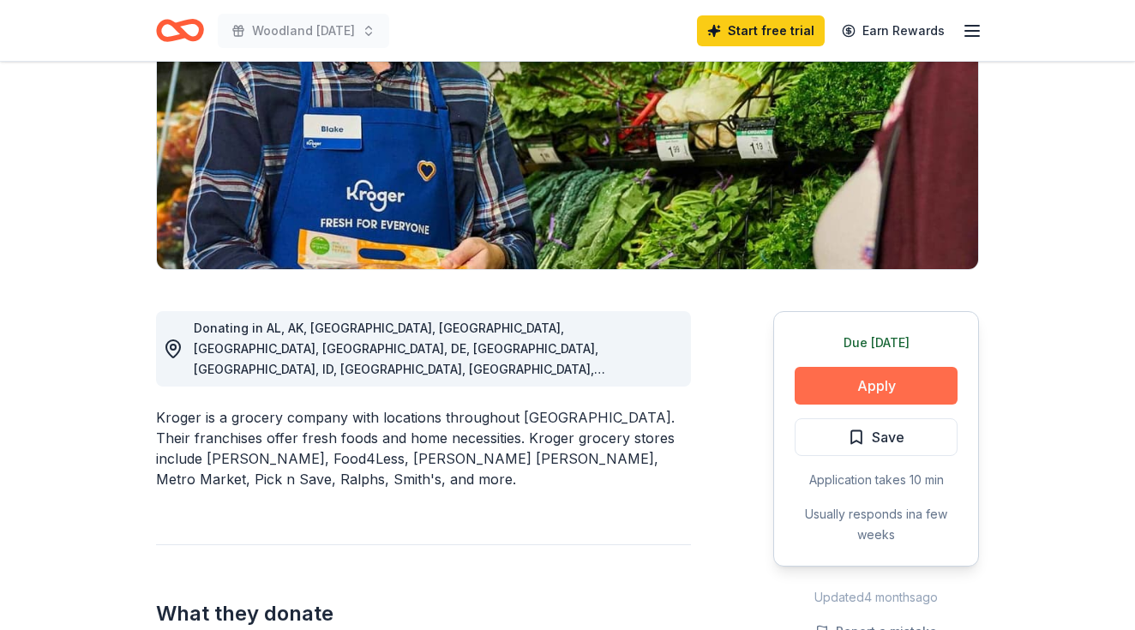
click at [897, 377] on button "Apply" at bounding box center [875, 386] width 163 height 38
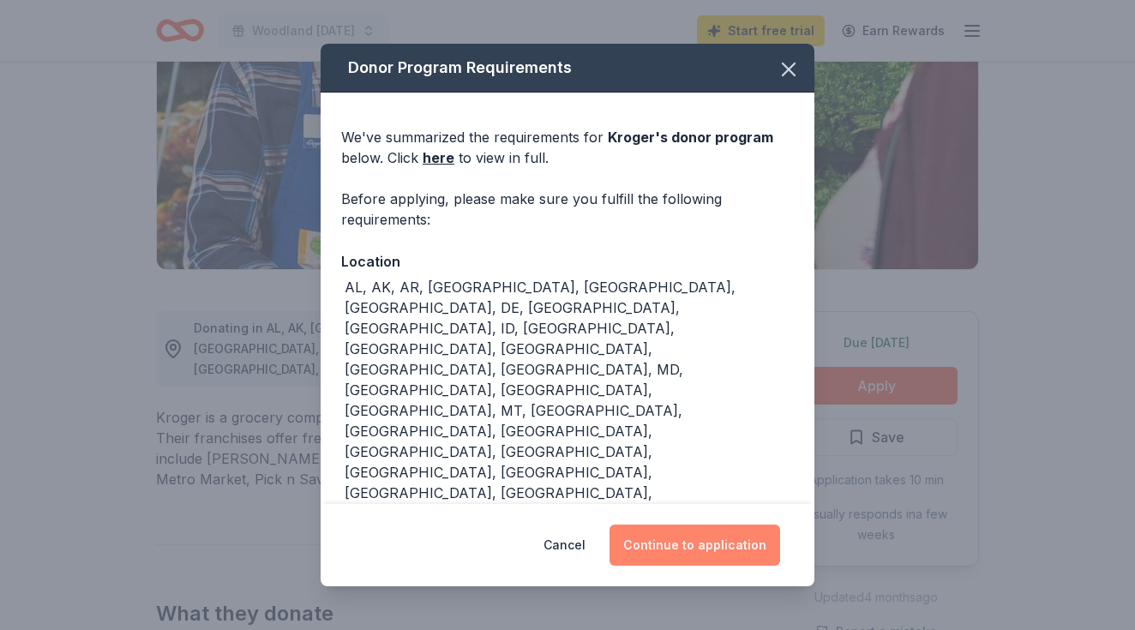
click at [699, 544] on button "Continue to application" at bounding box center [694, 544] width 171 height 41
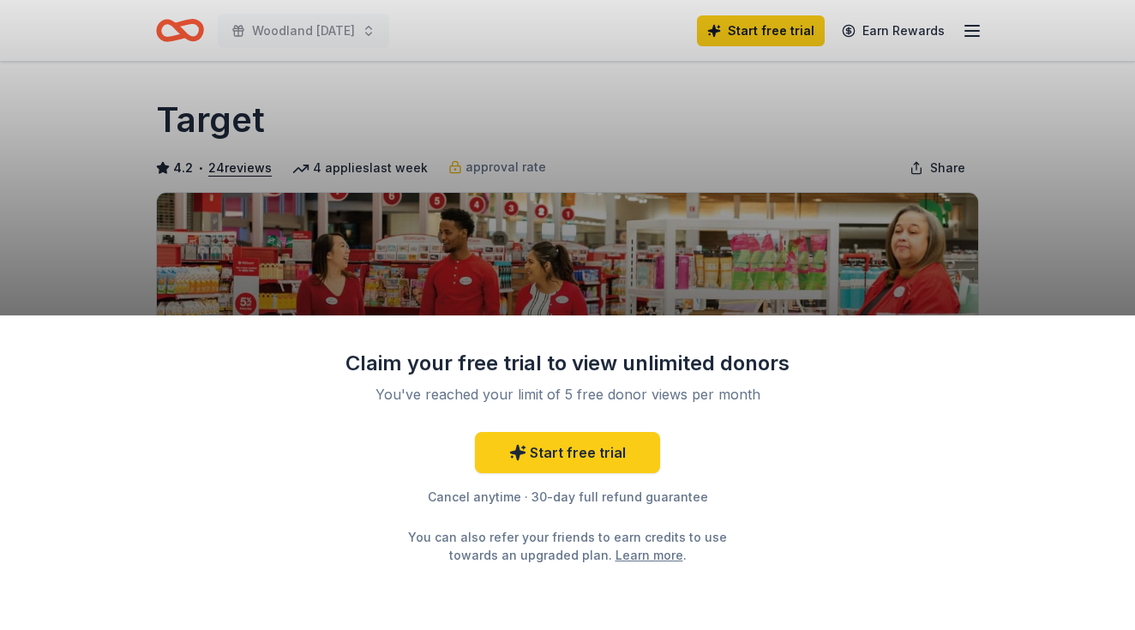
click at [626, 554] on link "Learn more" at bounding box center [649, 555] width 68 height 18
click at [593, 464] on link "Start free trial" at bounding box center [567, 452] width 185 height 41
click at [593, 465] on link "Start free trial" at bounding box center [567, 452] width 185 height 41
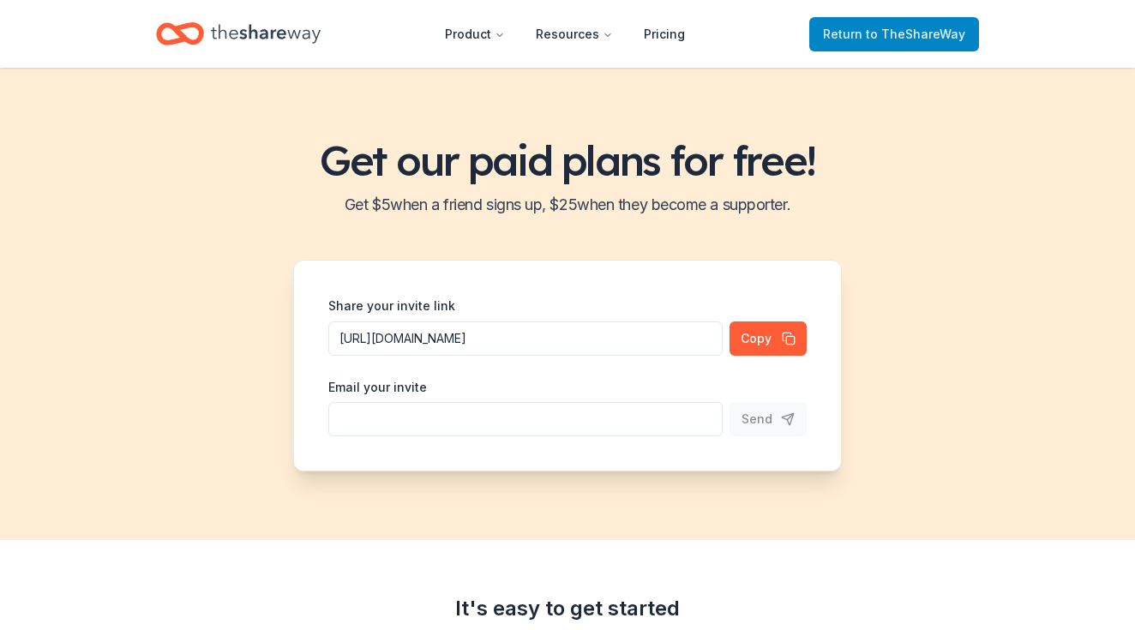
click at [843, 27] on span "Return to TheShareWay" at bounding box center [894, 34] width 142 height 21
